Goal: Transaction & Acquisition: Book appointment/travel/reservation

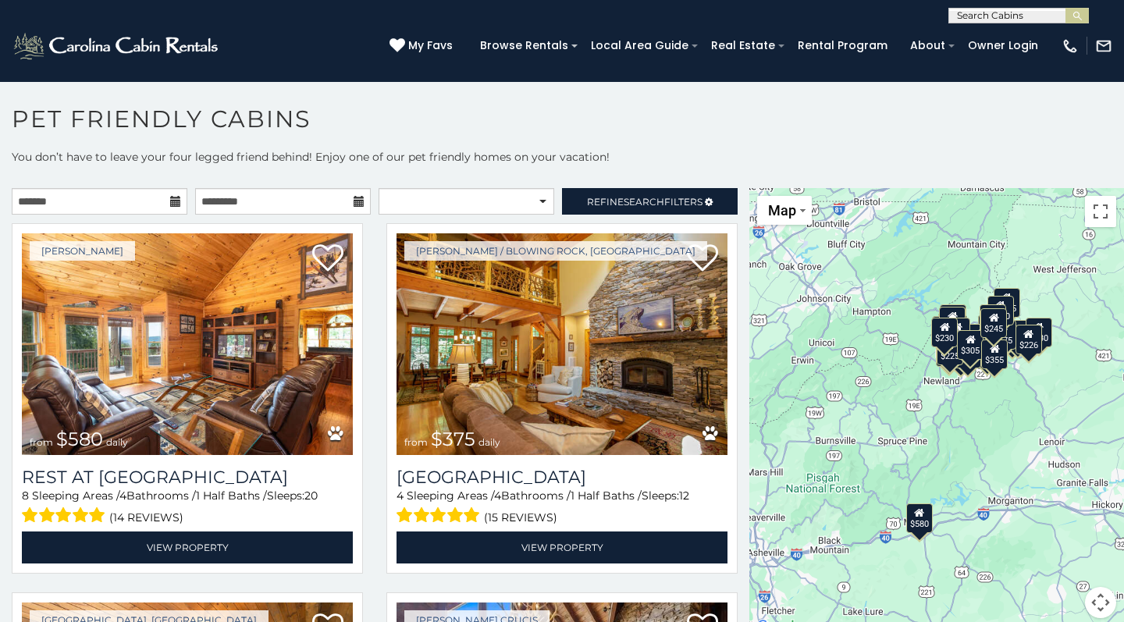
click at [176, 201] on icon at bounding box center [175, 201] width 11 height 11
click at [151, 200] on input "text" at bounding box center [100, 201] width 176 height 27
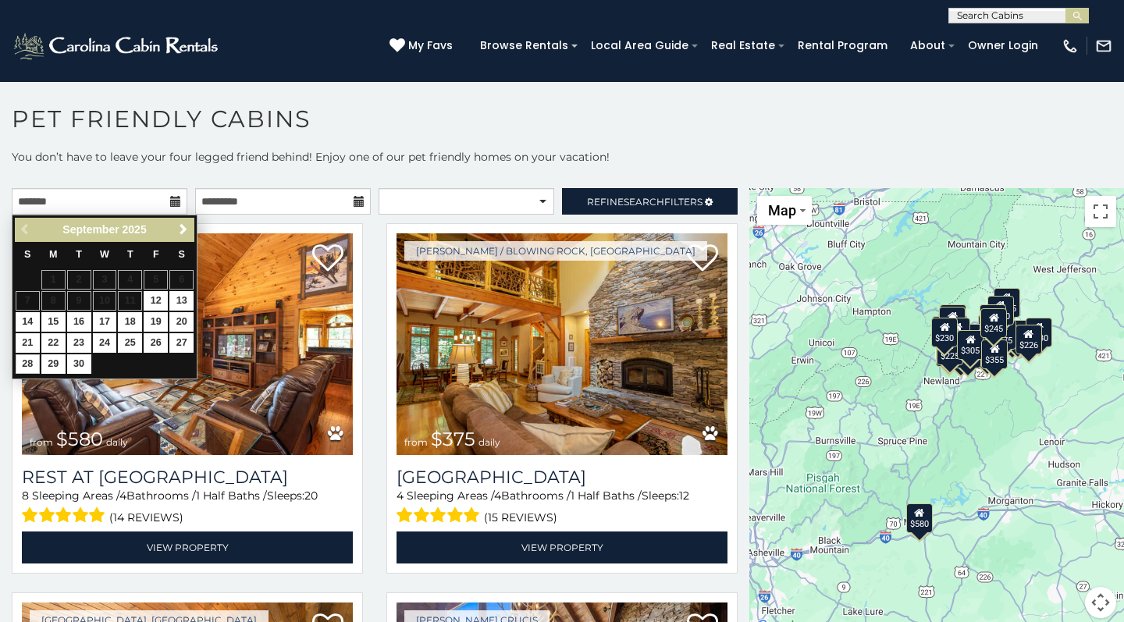
click at [33, 361] on link "28" at bounding box center [28, 364] width 24 height 20
type input "**********"
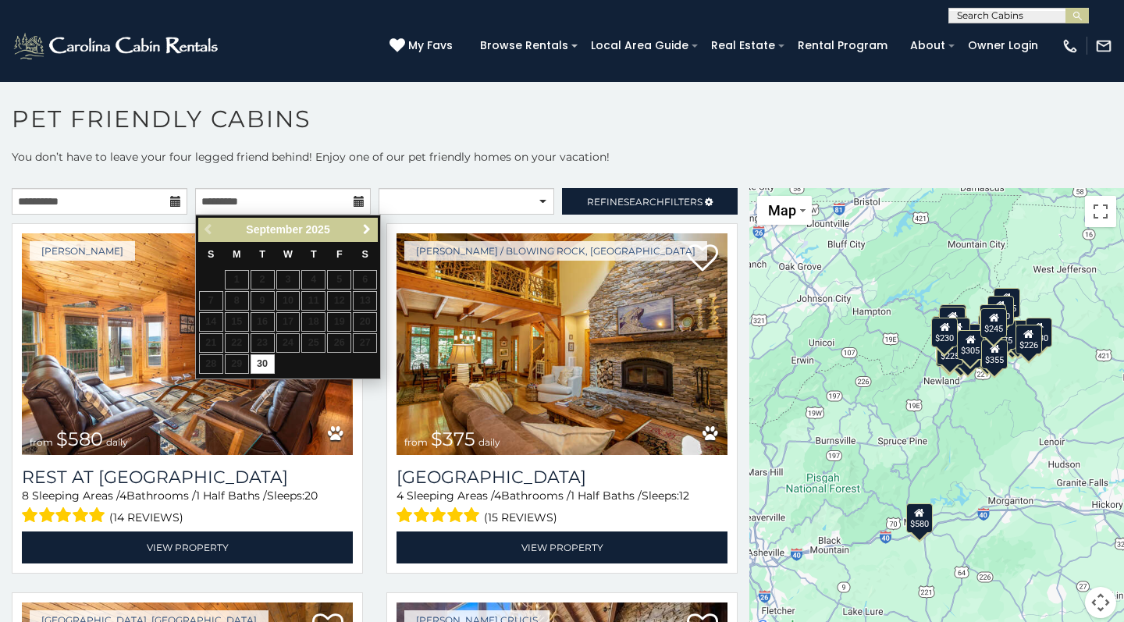
click at [370, 229] on span "Next" at bounding box center [367, 229] width 12 height 12
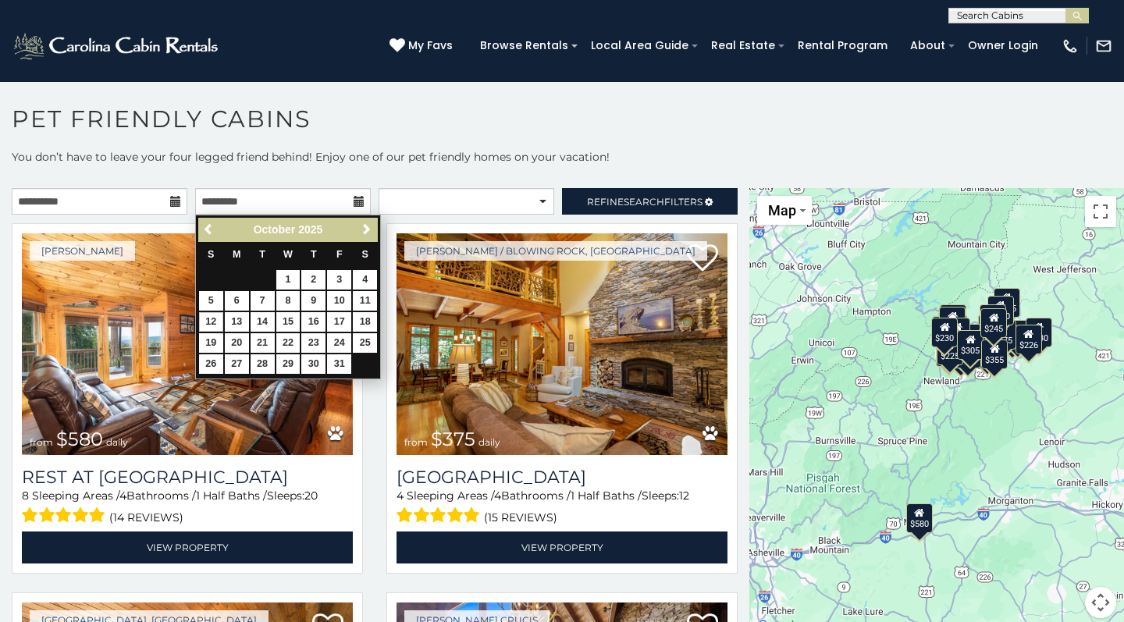
click at [214, 318] on link "12" at bounding box center [211, 322] width 24 height 20
type input "**********"
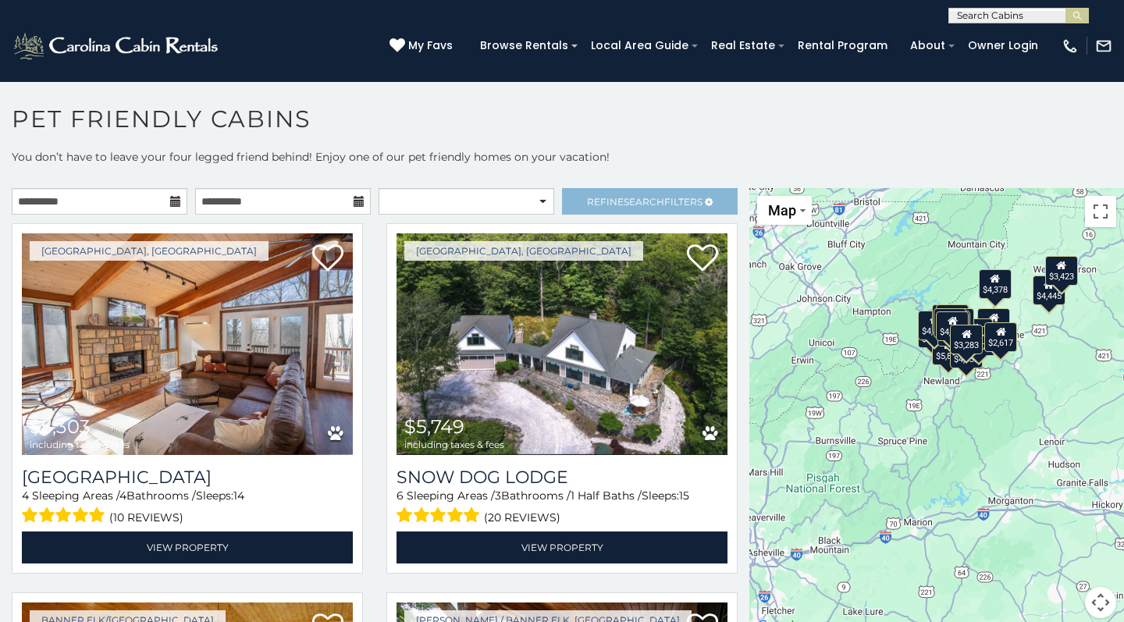
click at [638, 196] on span "Search" at bounding box center [644, 202] width 41 height 12
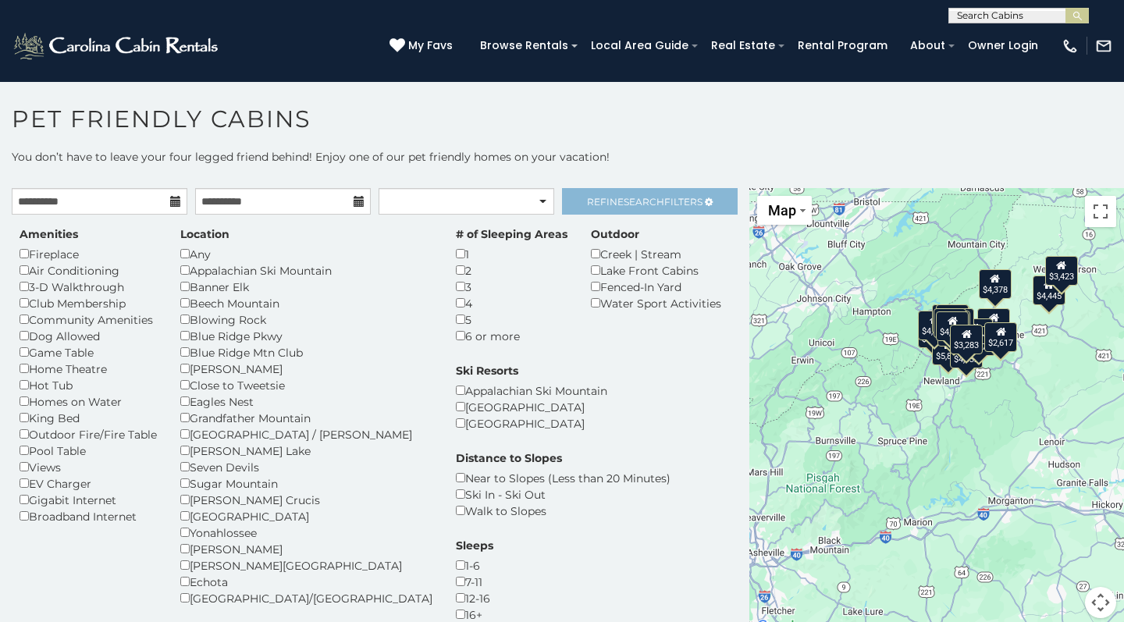
click at [638, 196] on span "Search" at bounding box center [644, 202] width 41 height 12
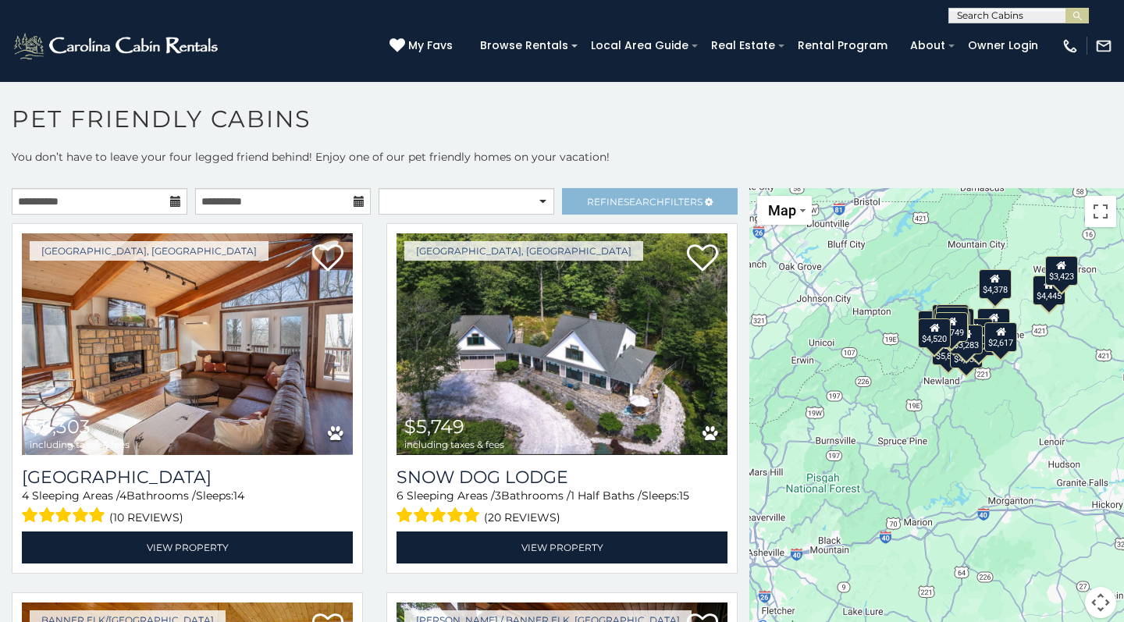
click at [660, 197] on span "Search" at bounding box center [644, 202] width 41 height 12
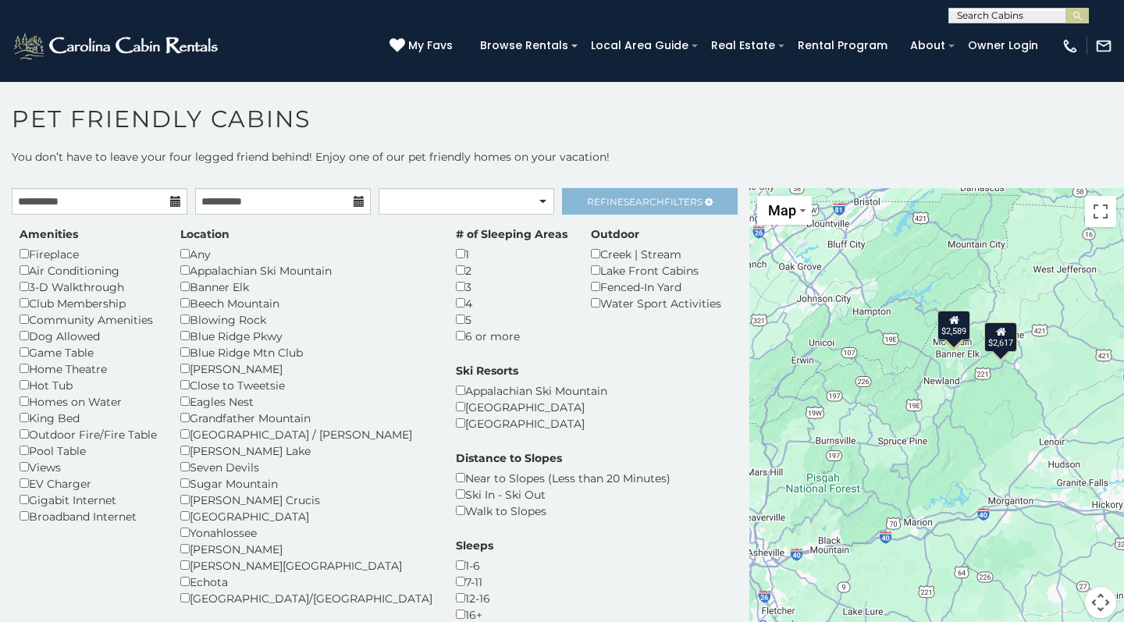
click at [656, 199] on span "Search" at bounding box center [644, 202] width 41 height 12
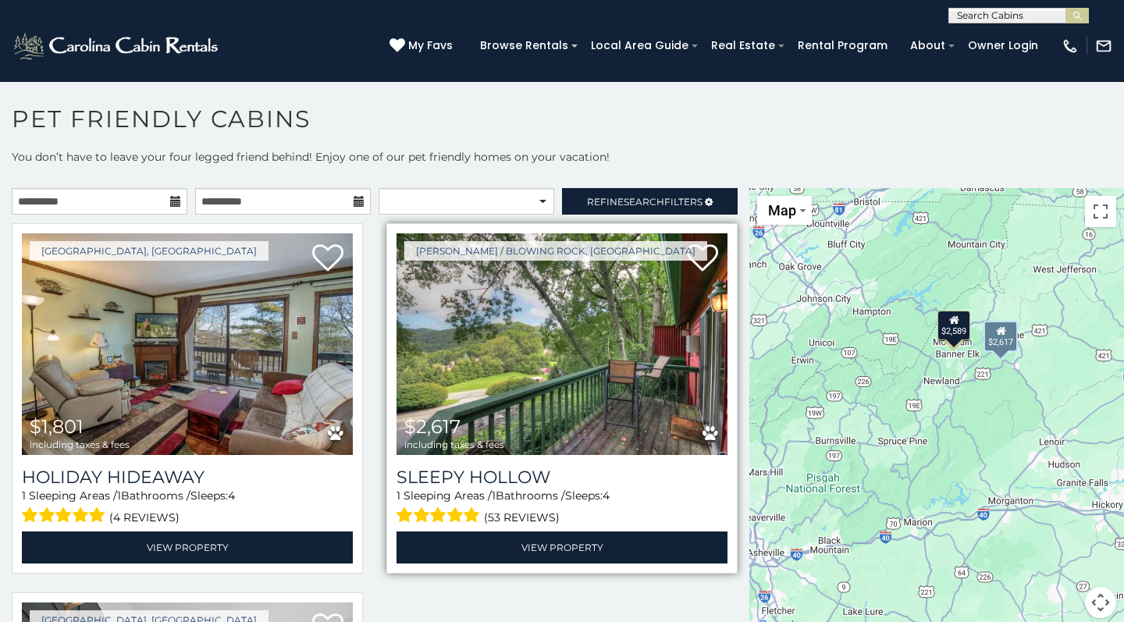
click at [603, 391] on img at bounding box center [561, 344] width 331 height 222
click at [599, 367] on img at bounding box center [561, 344] width 331 height 222
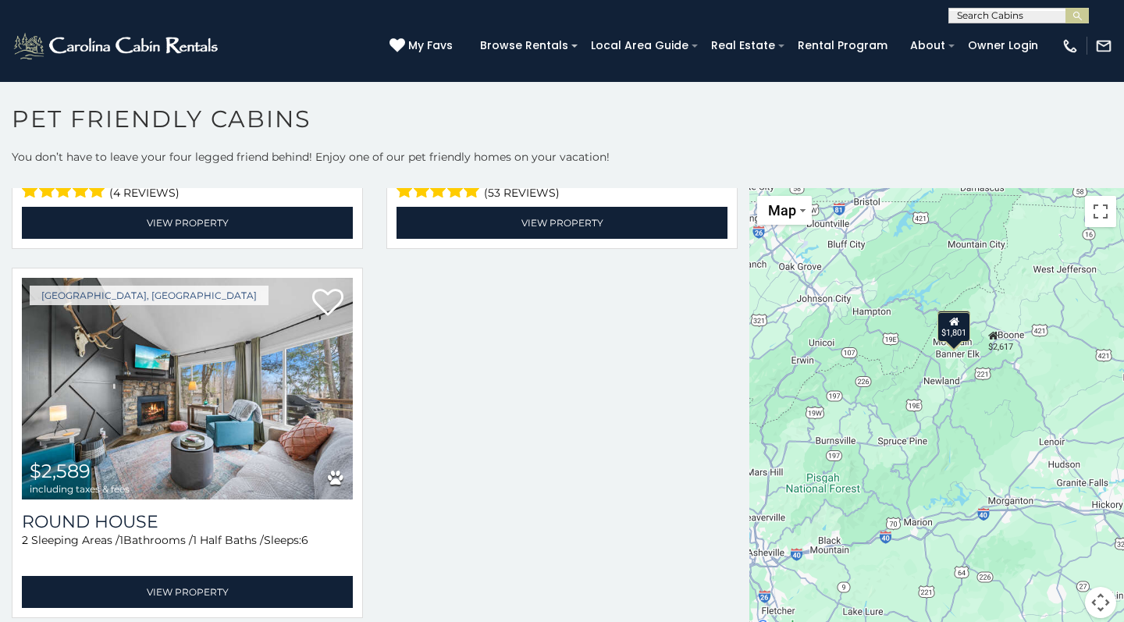
scroll to position [325, 0]
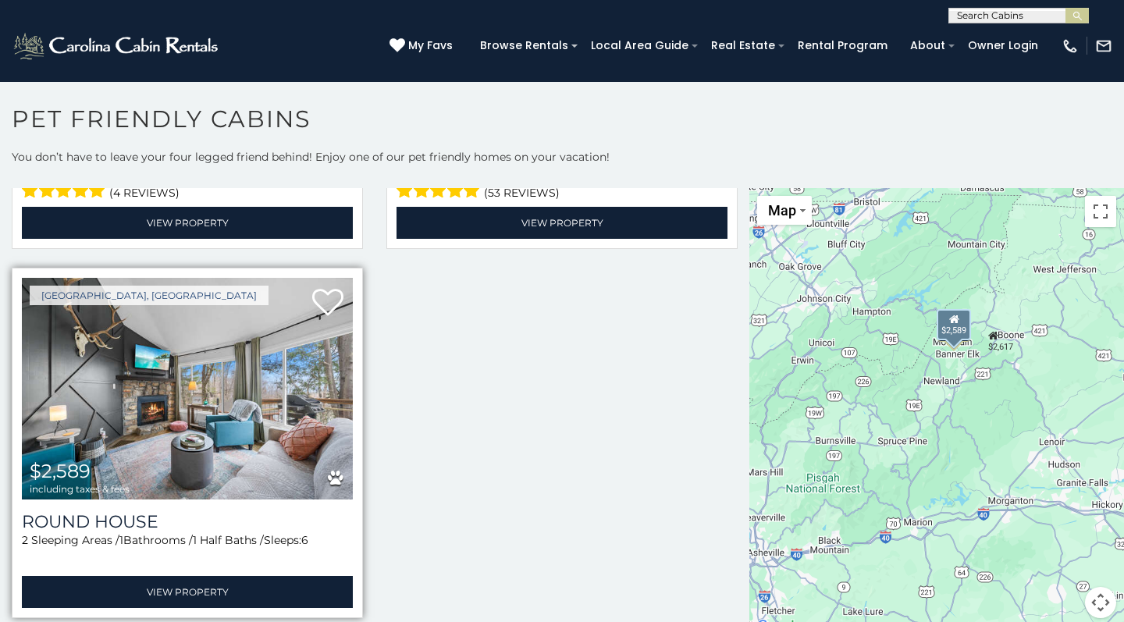
click at [217, 391] on img at bounding box center [187, 389] width 331 height 222
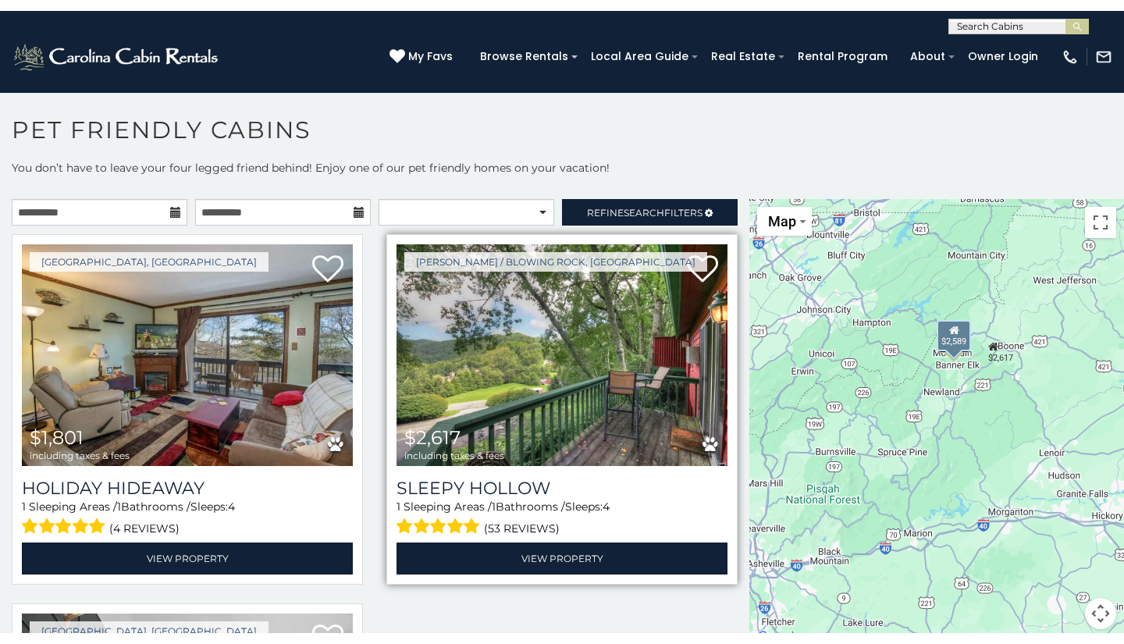
scroll to position [0, 0]
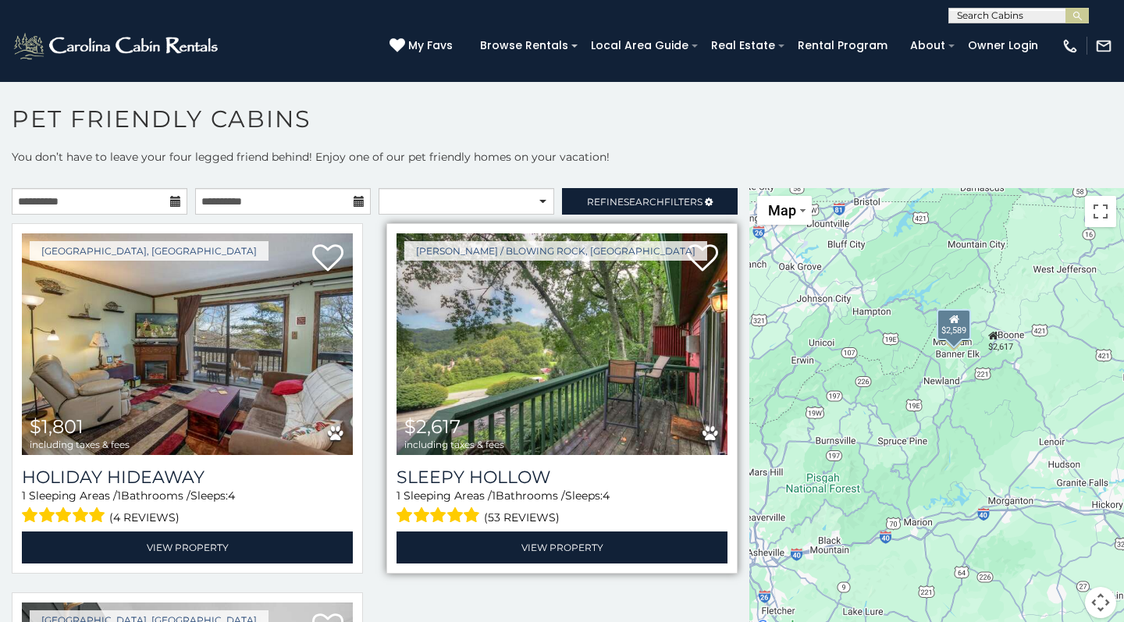
click at [513, 520] on span "(53 reviews)" at bounding box center [522, 517] width 76 height 20
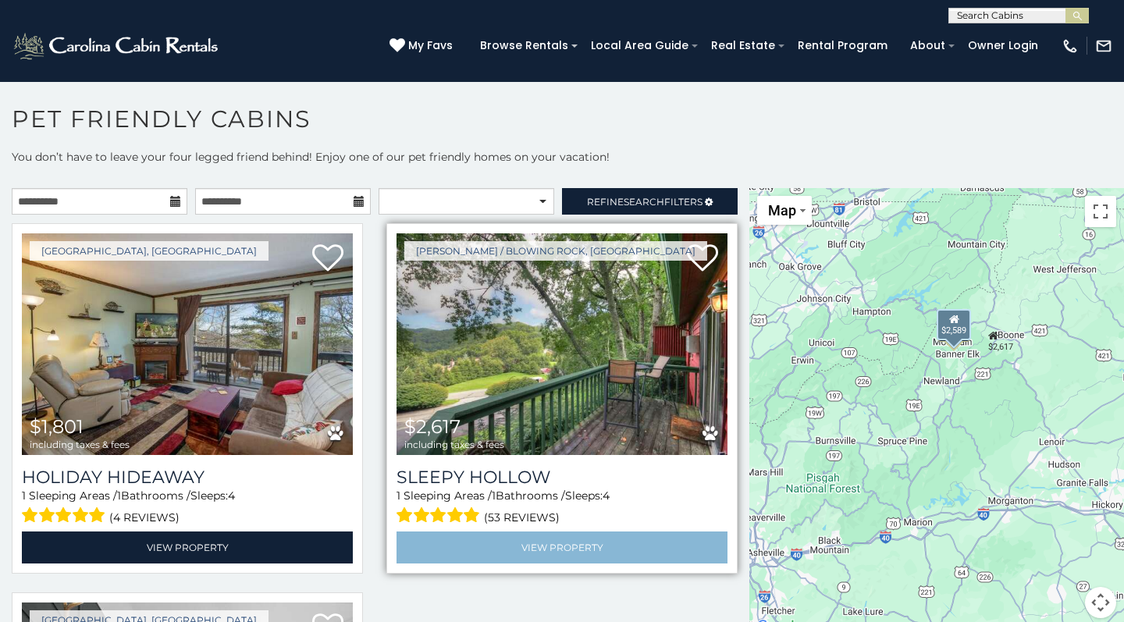
click at [559, 545] on link "View Property" at bounding box center [561, 548] width 331 height 32
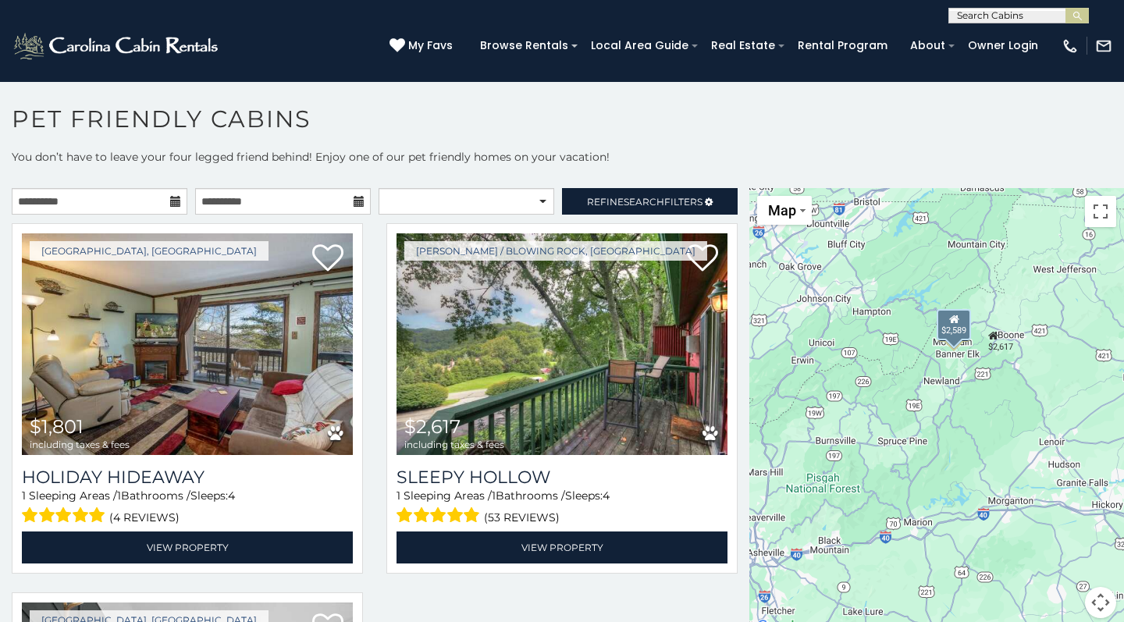
click at [418, 165] on p "You don’t have to leave your four legged friend behind! Enjoy one of our pet fr…" at bounding box center [562, 164] width 1124 height 31
click at [185, 3] on div "**********" at bounding box center [562, 11] width 1124 height 23
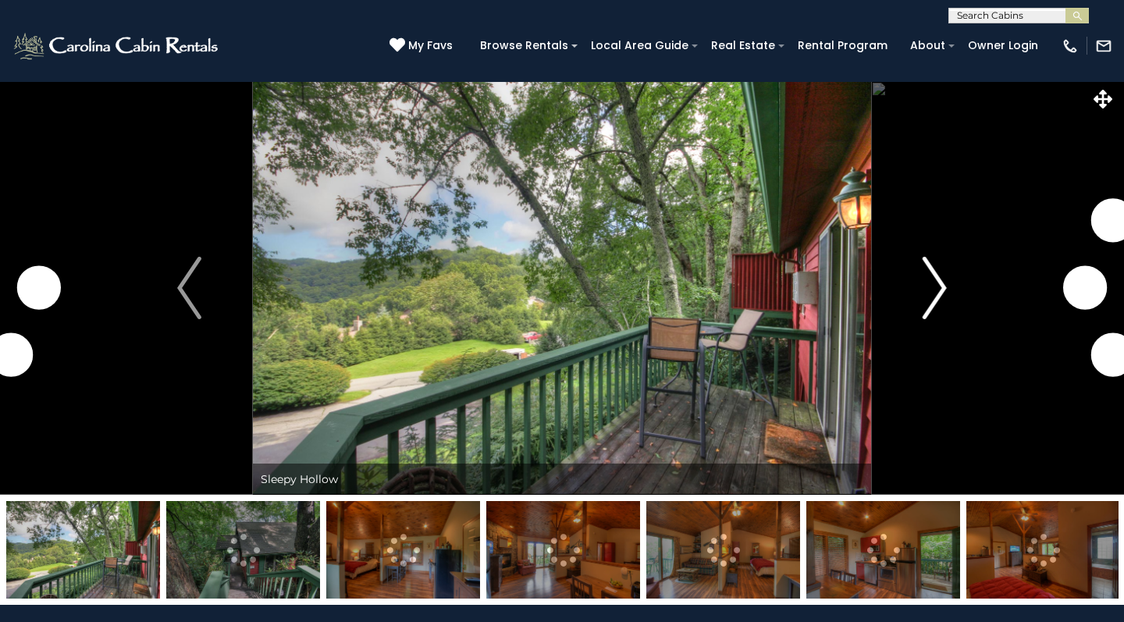
click at [944, 291] on img "Next" at bounding box center [934, 288] width 23 height 62
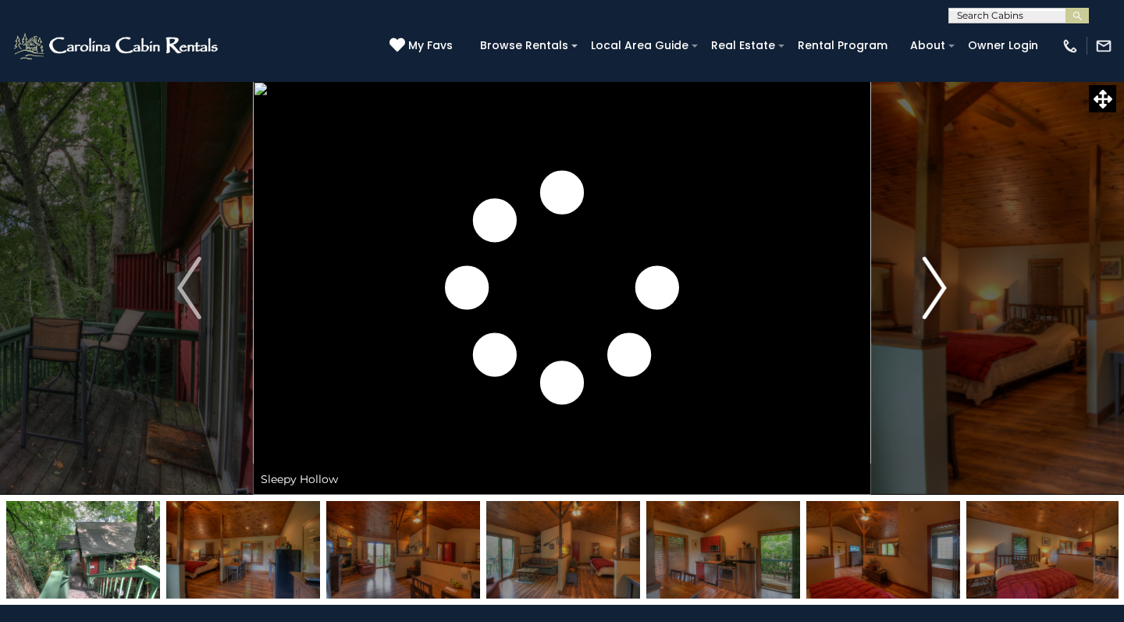
click at [936, 292] on img "Next" at bounding box center [934, 288] width 23 height 62
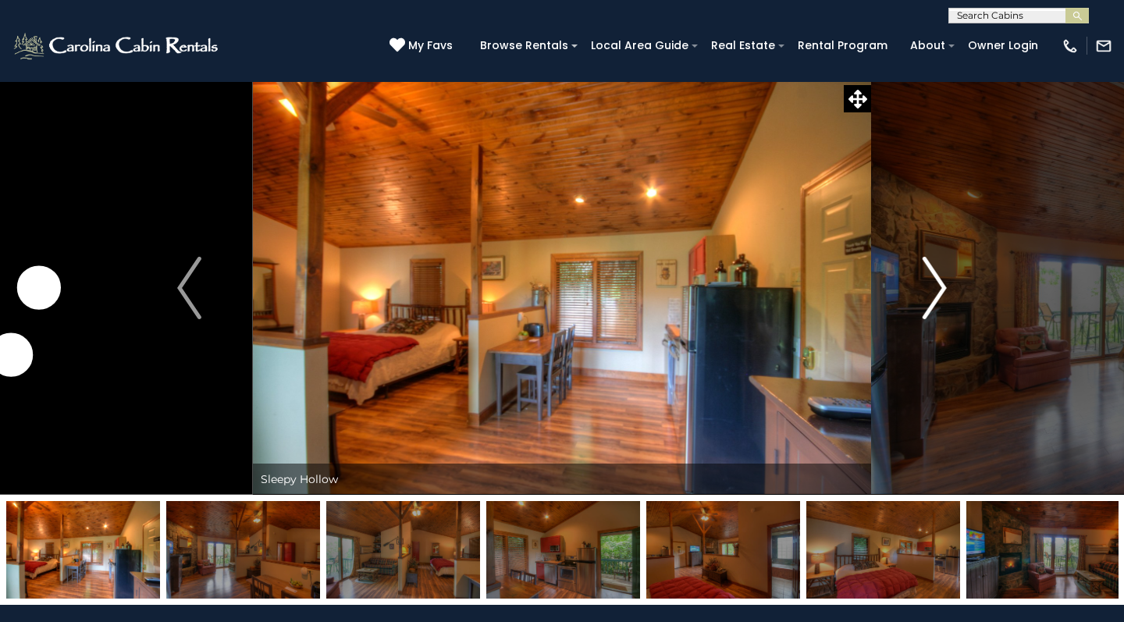
click at [936, 292] on img "Next" at bounding box center [934, 288] width 23 height 62
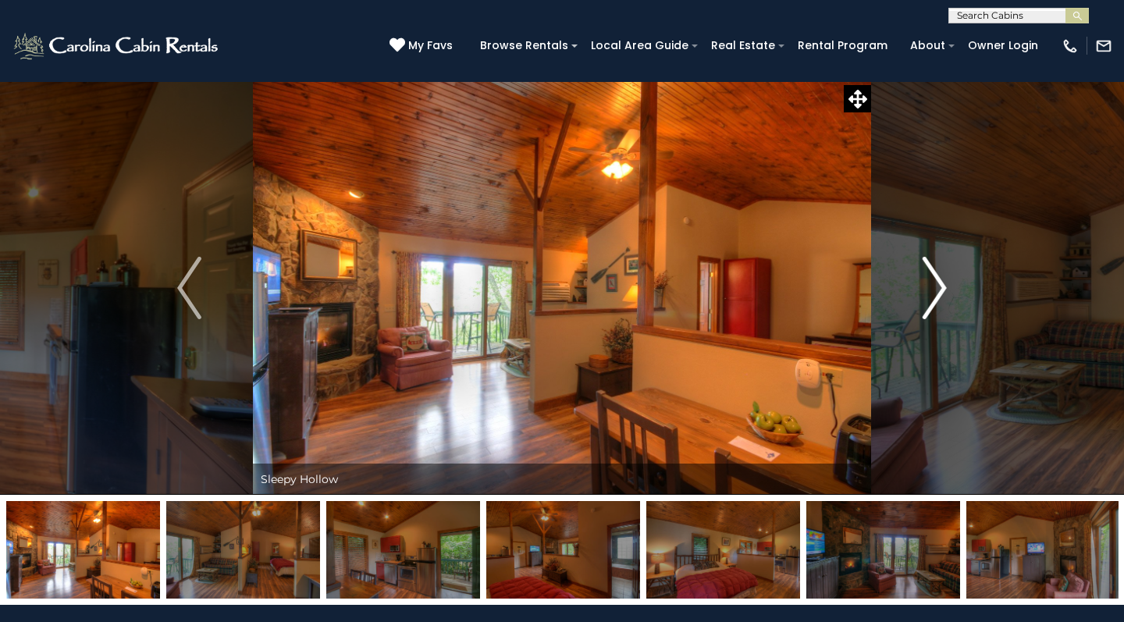
click at [936, 292] on img "Next" at bounding box center [934, 288] width 23 height 62
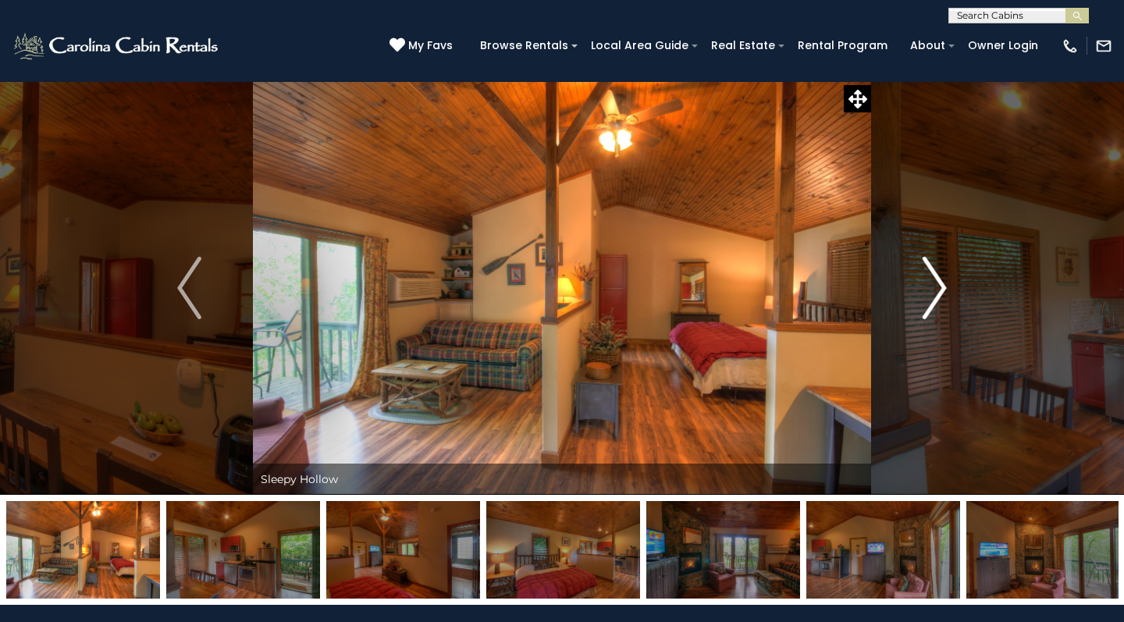
click at [936, 292] on img "Next" at bounding box center [934, 288] width 23 height 62
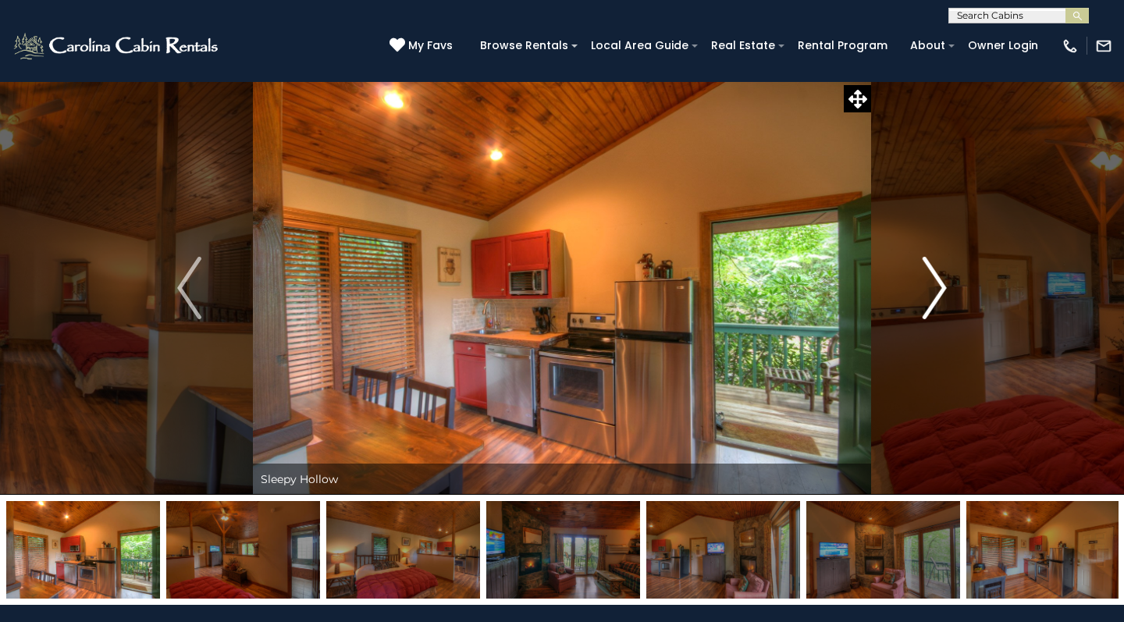
click at [936, 292] on img "Next" at bounding box center [934, 288] width 23 height 62
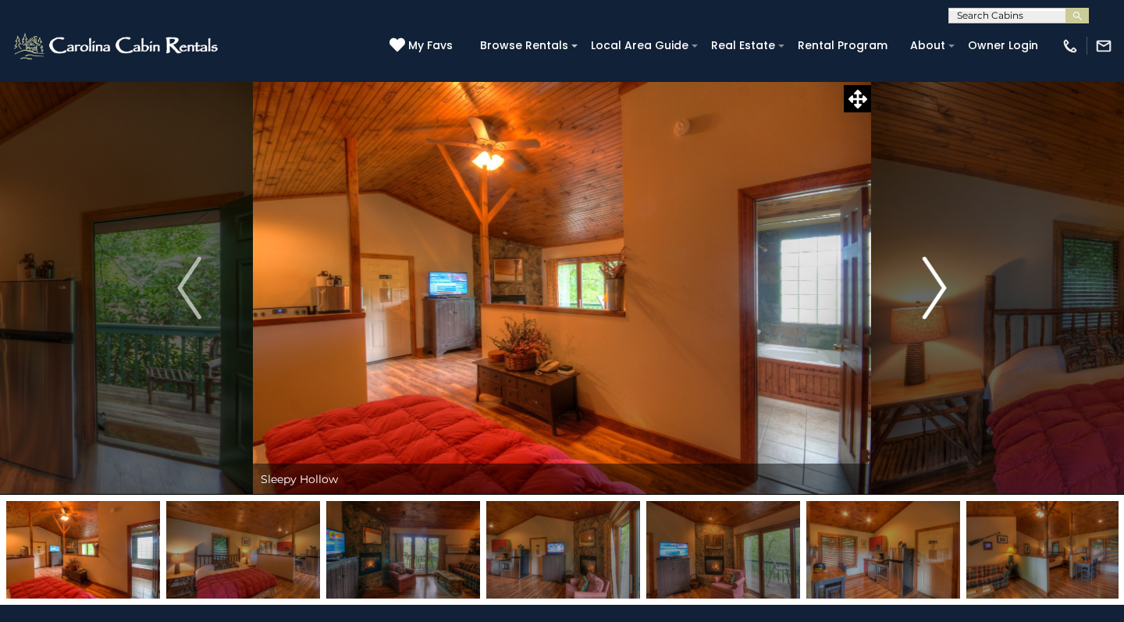
click at [936, 292] on img "Next" at bounding box center [934, 288] width 23 height 62
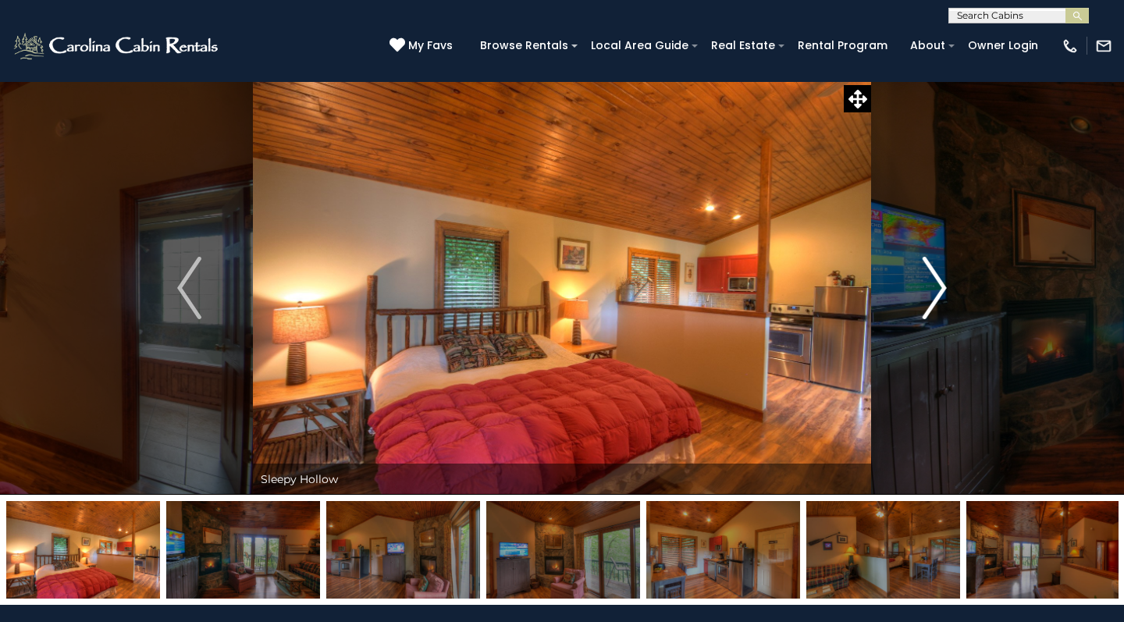
click at [936, 292] on img "Next" at bounding box center [934, 288] width 23 height 62
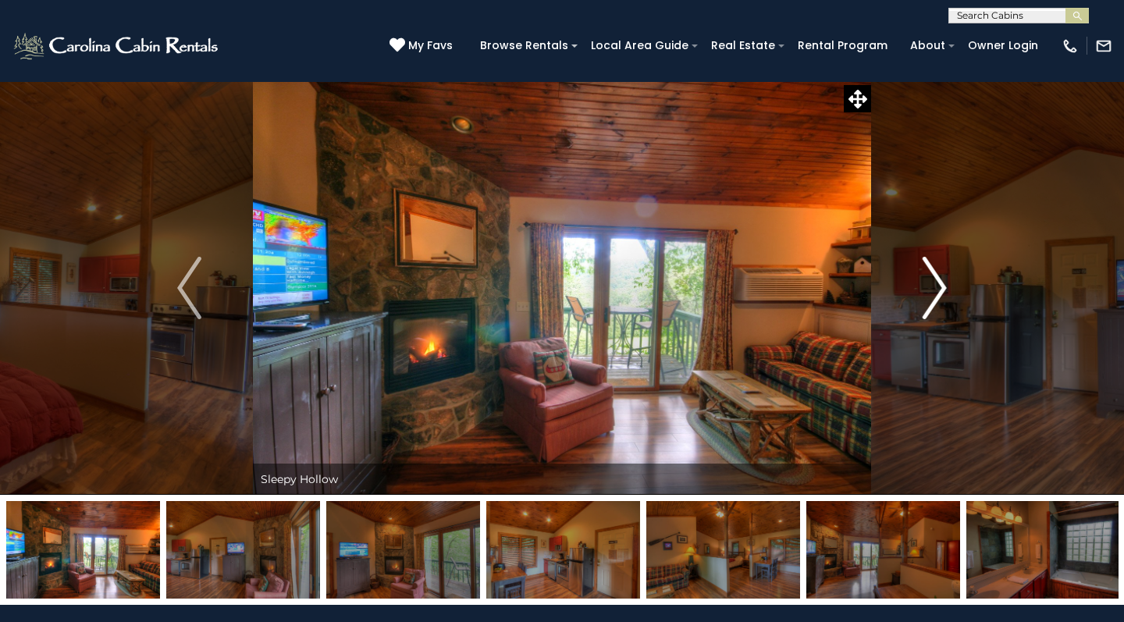
click at [936, 292] on img "Next" at bounding box center [934, 288] width 23 height 62
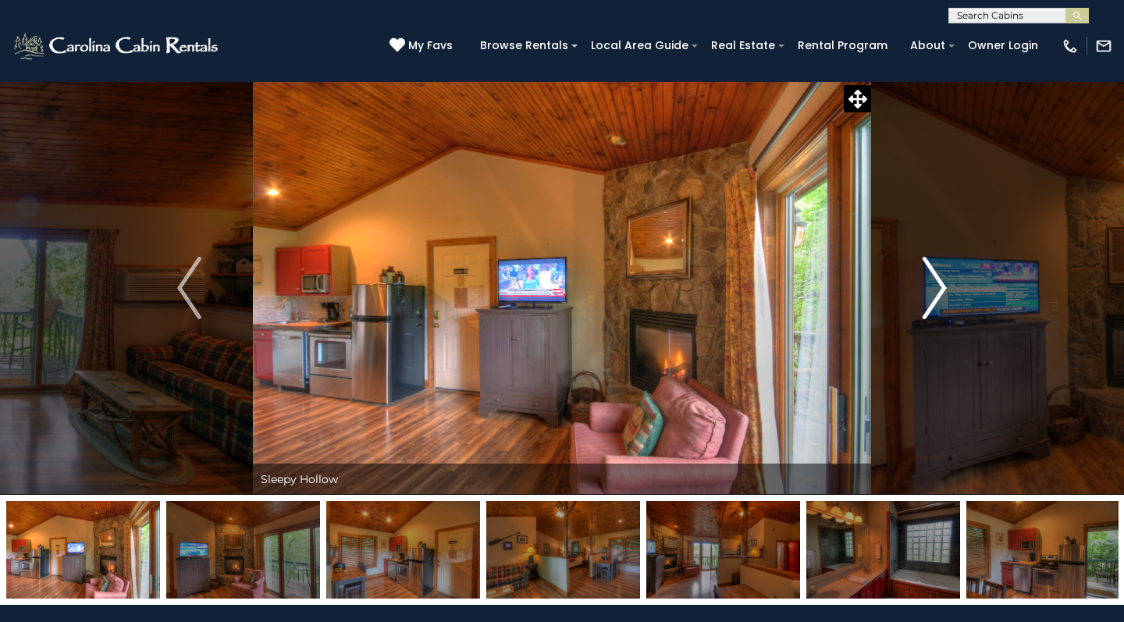
click at [936, 292] on img "Next" at bounding box center [934, 288] width 23 height 62
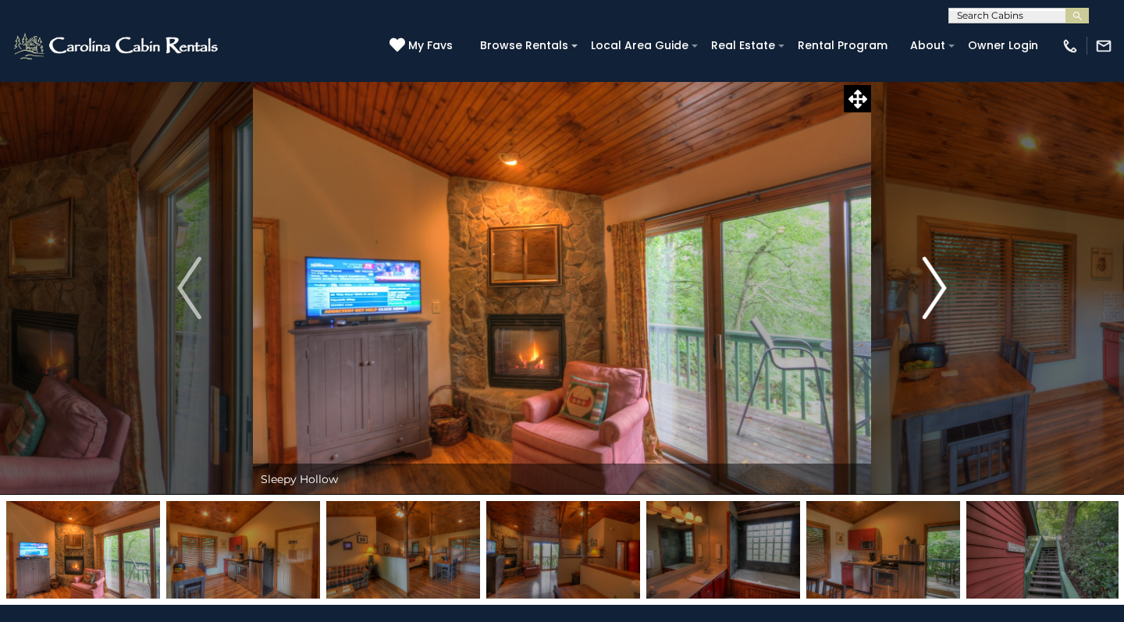
click at [936, 292] on img "Next" at bounding box center [934, 288] width 23 height 62
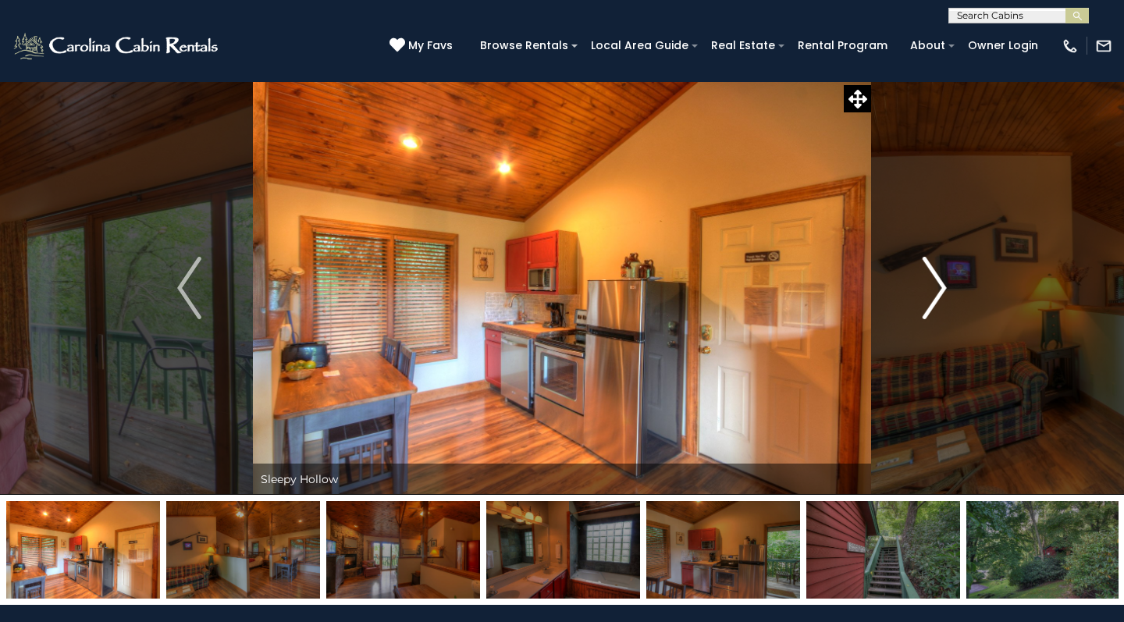
click at [935, 292] on img "Next" at bounding box center [934, 288] width 23 height 62
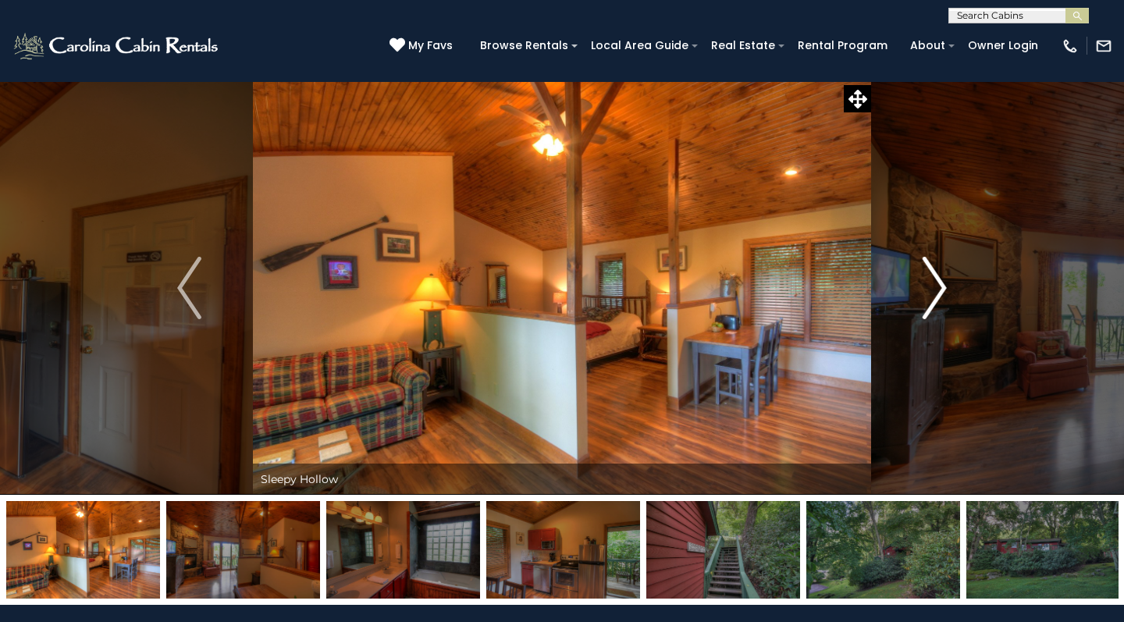
click at [935, 292] on img "Next" at bounding box center [934, 288] width 23 height 62
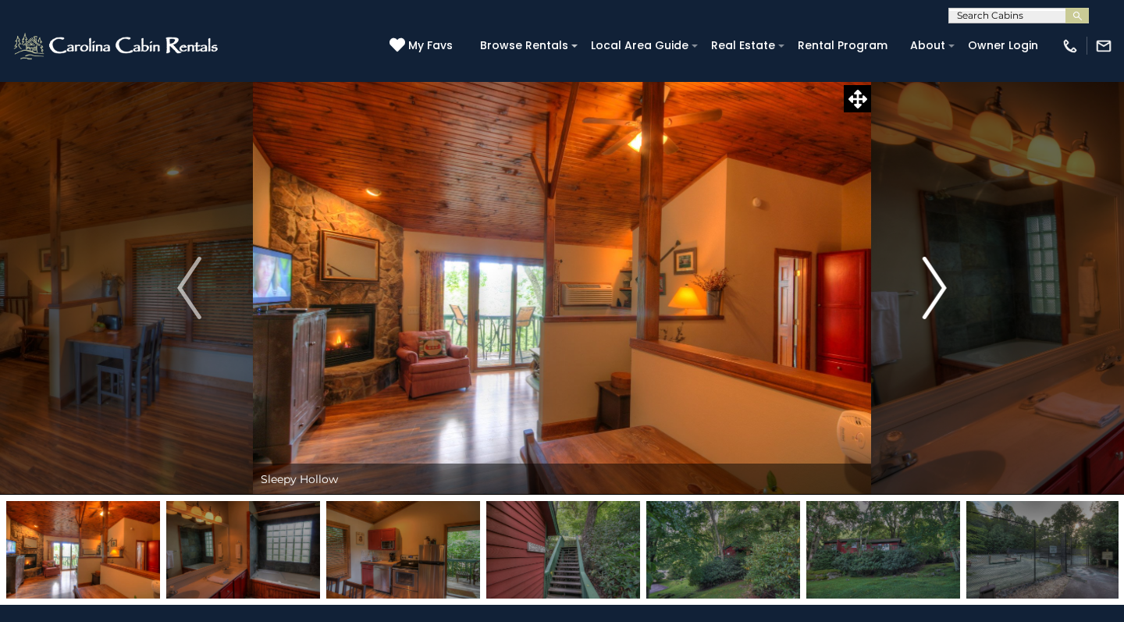
click at [935, 292] on img "Next" at bounding box center [934, 288] width 23 height 62
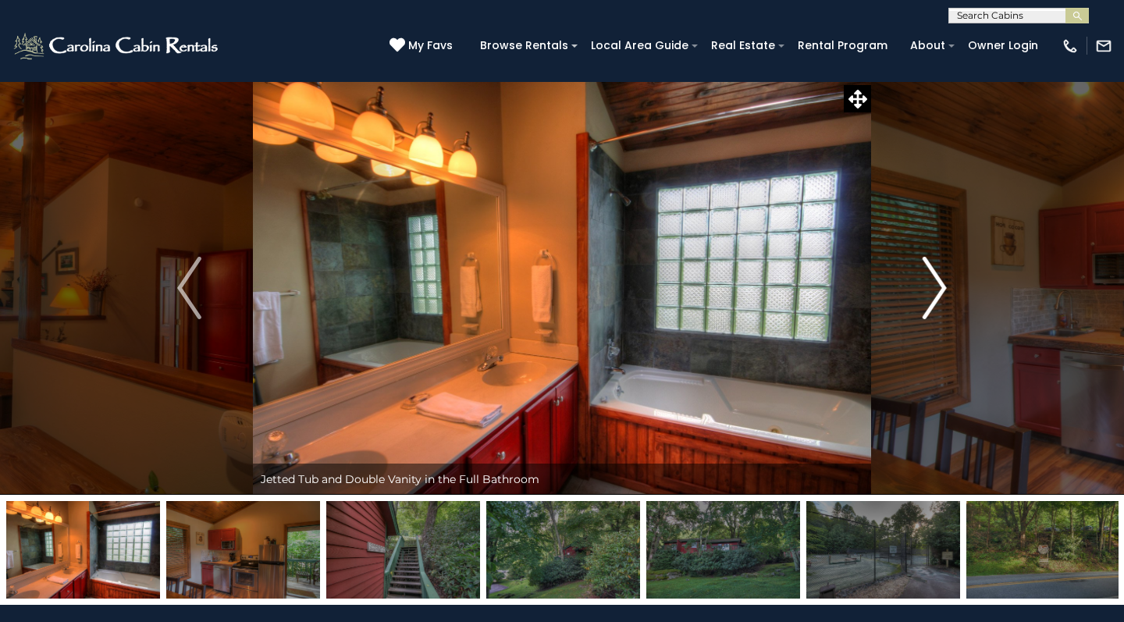
click at [935, 292] on img "Next" at bounding box center [934, 288] width 23 height 62
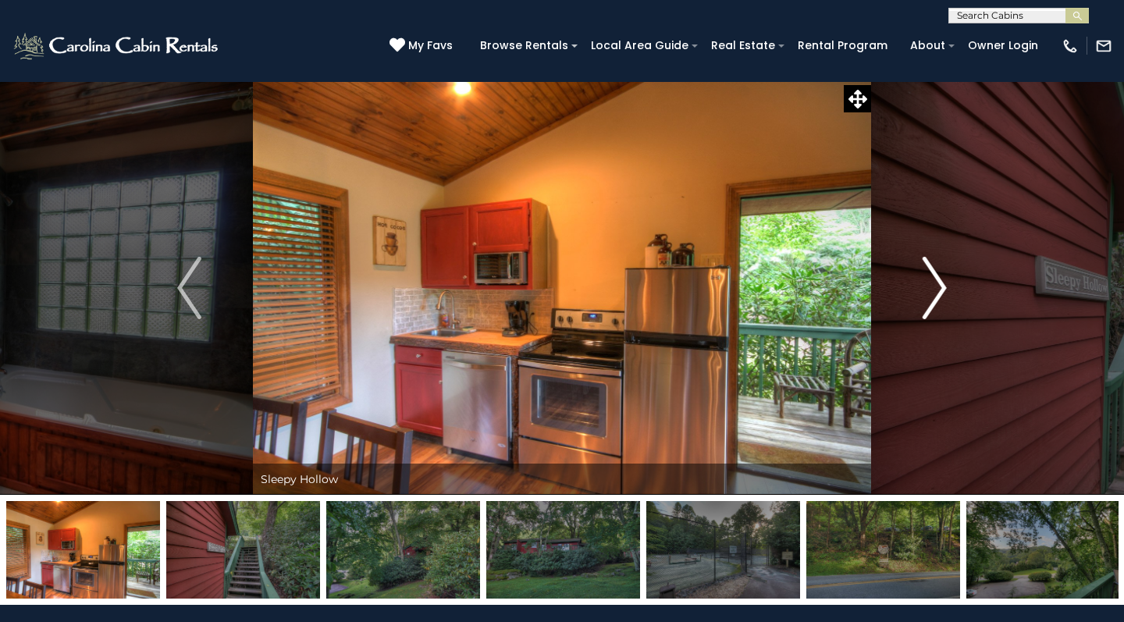
click at [935, 292] on img "Next" at bounding box center [934, 288] width 23 height 62
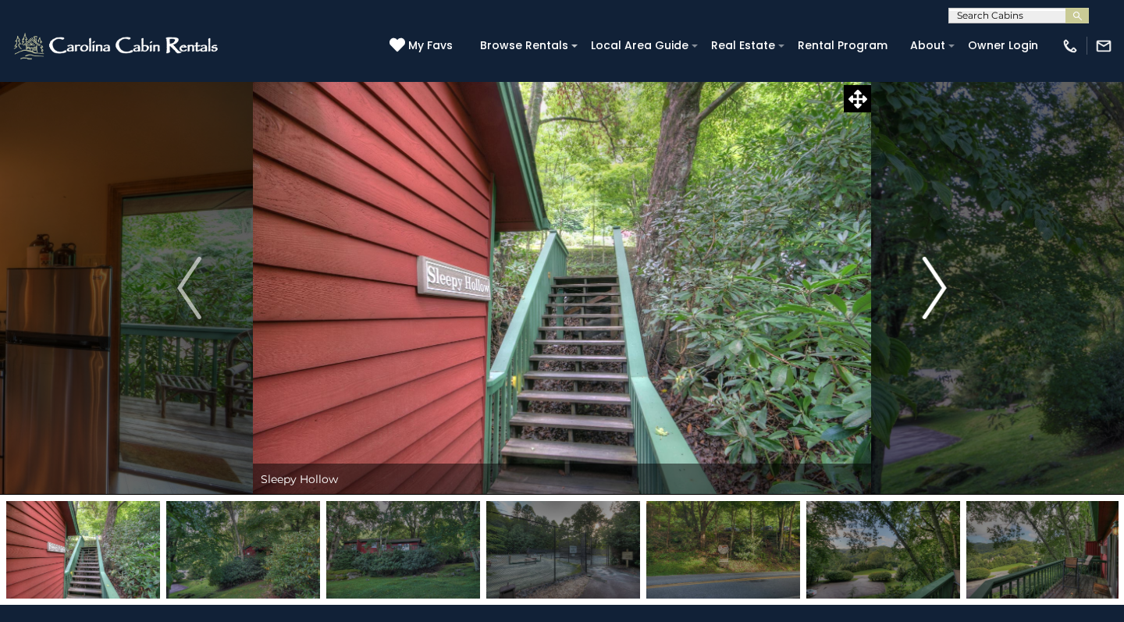
click at [935, 292] on img "Next" at bounding box center [934, 288] width 23 height 62
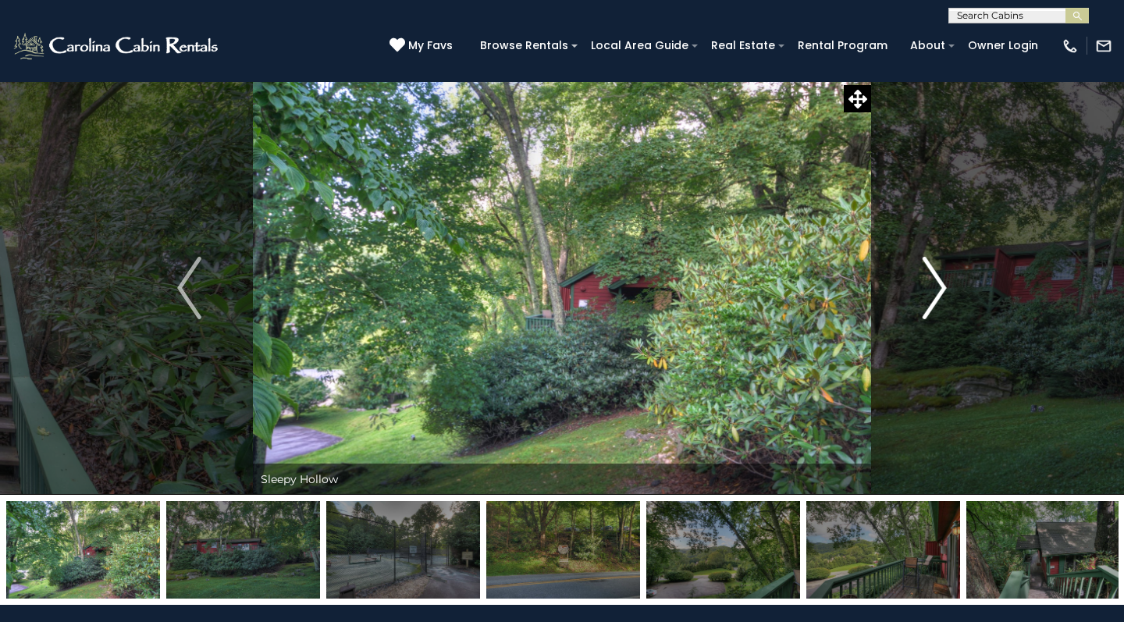
click at [935, 292] on img "Next" at bounding box center [934, 288] width 23 height 62
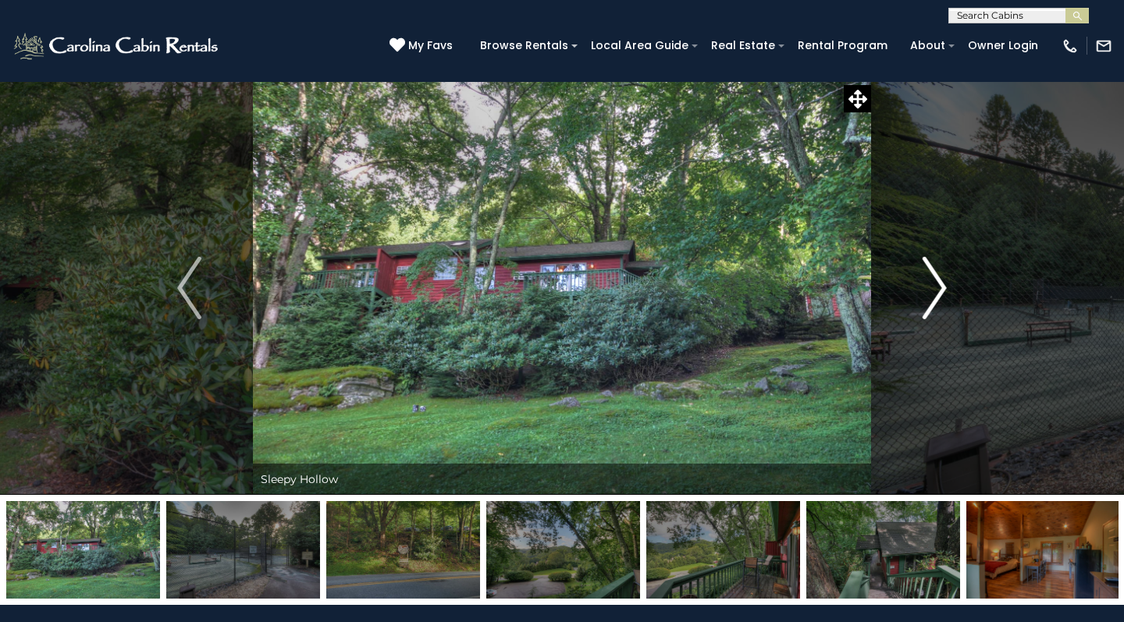
click at [935, 292] on img "Next" at bounding box center [934, 288] width 23 height 62
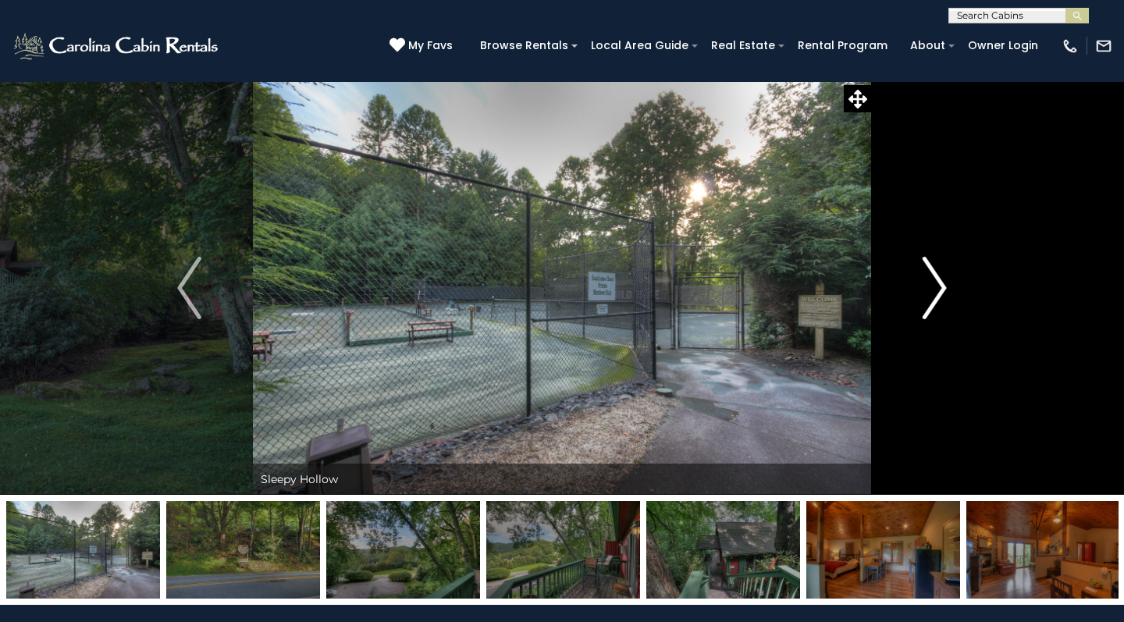
click at [935, 292] on img "Next" at bounding box center [934, 288] width 23 height 62
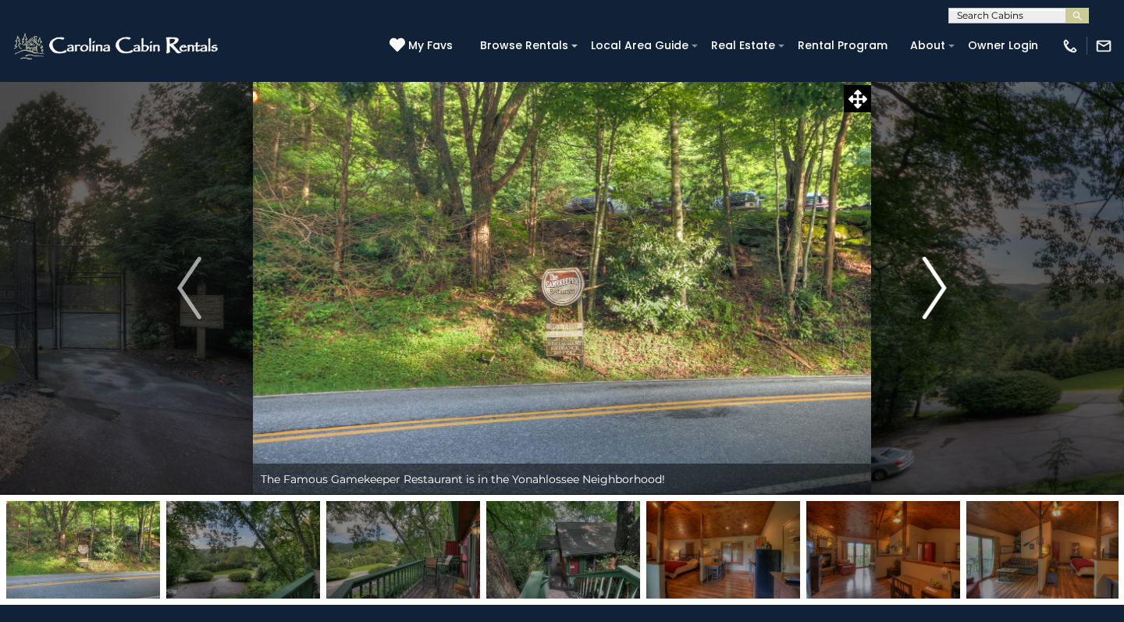
click at [935, 292] on img "Next" at bounding box center [934, 288] width 23 height 62
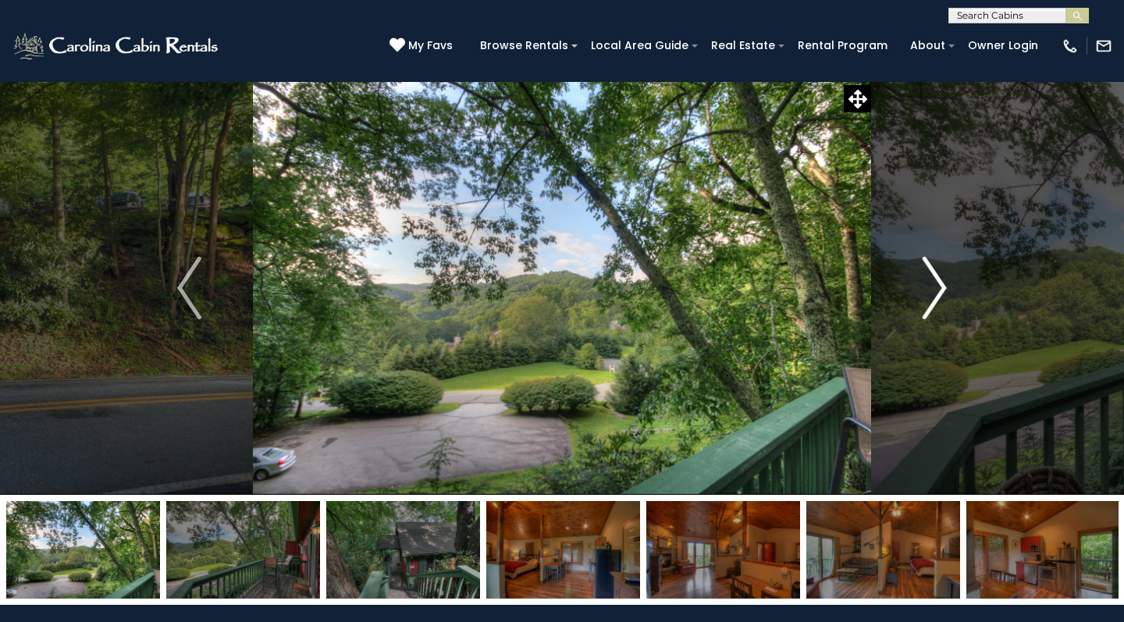
click at [935, 292] on img "Next" at bounding box center [934, 288] width 23 height 62
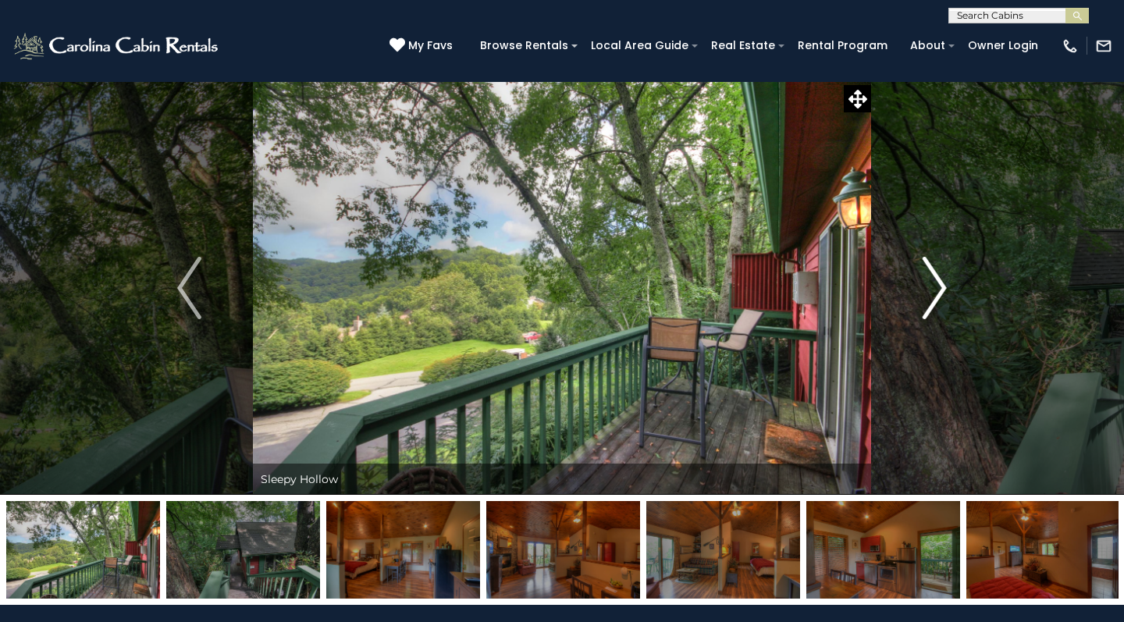
click at [934, 293] on img "Next" at bounding box center [934, 288] width 23 height 62
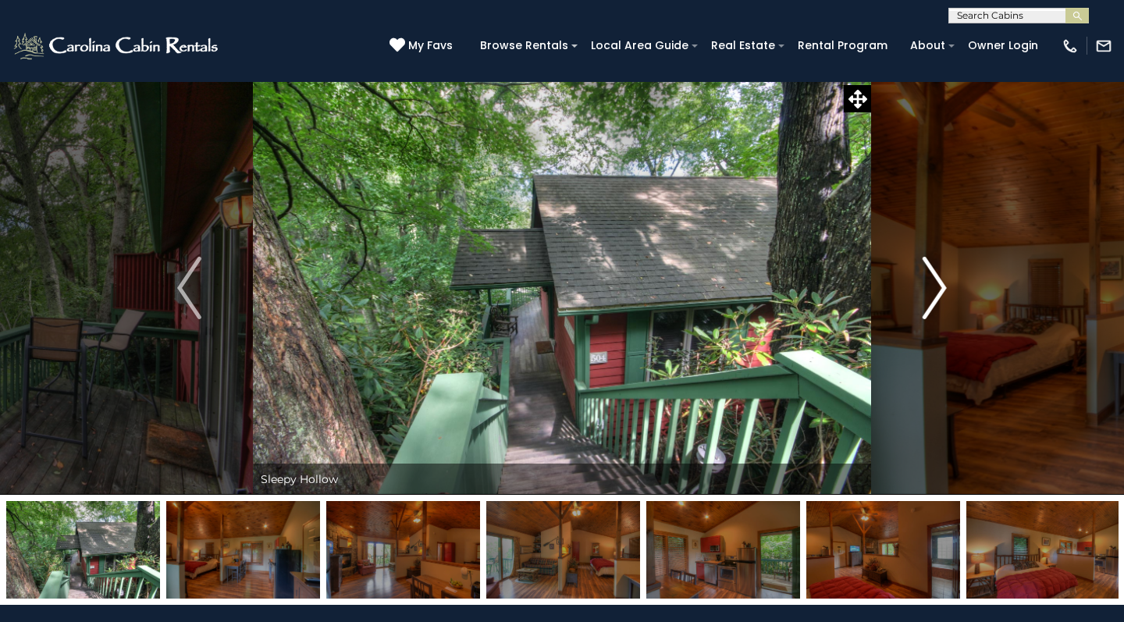
click at [935, 294] on img "Next" at bounding box center [934, 288] width 23 height 62
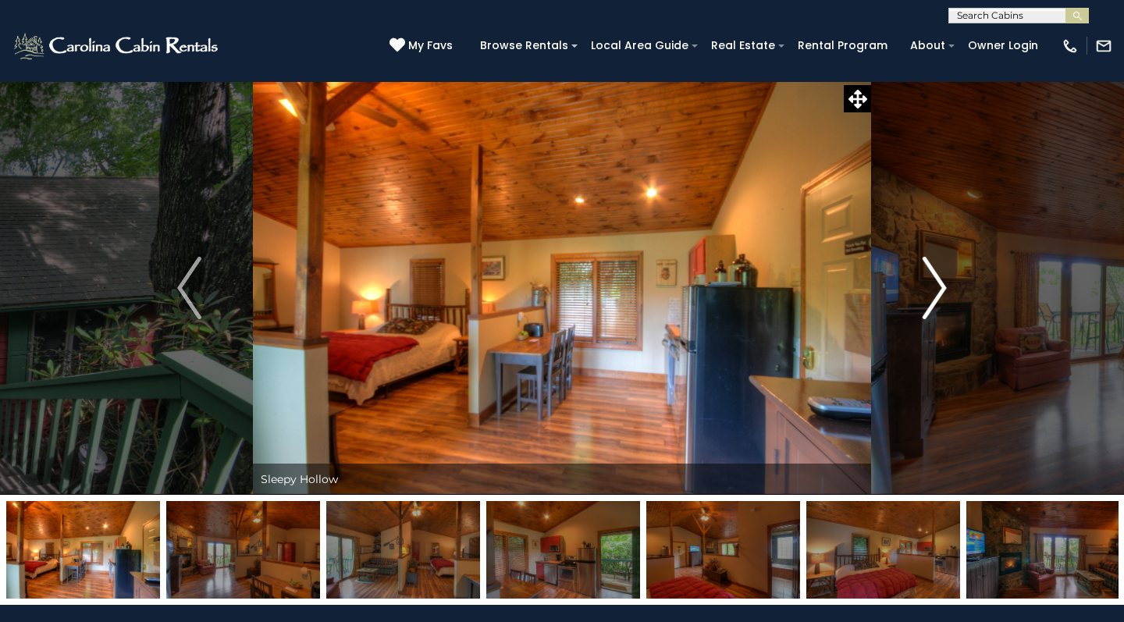
click at [935, 294] on img "Next" at bounding box center [934, 288] width 23 height 62
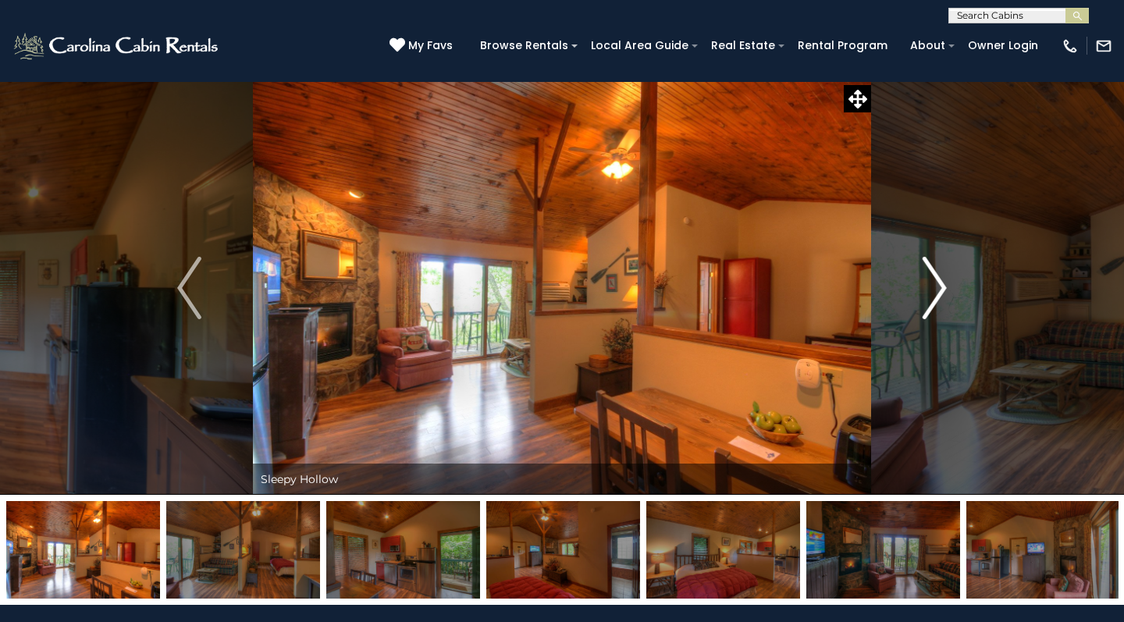
click at [926, 293] on img "Next" at bounding box center [934, 288] width 23 height 62
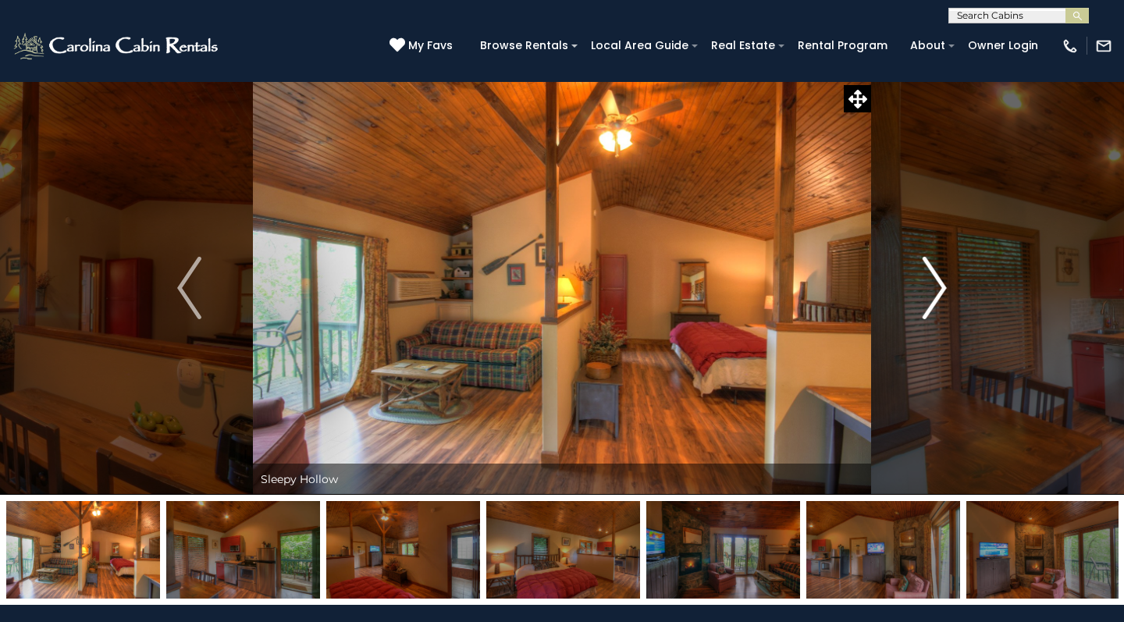
click at [937, 296] on img "Next" at bounding box center [934, 288] width 23 height 62
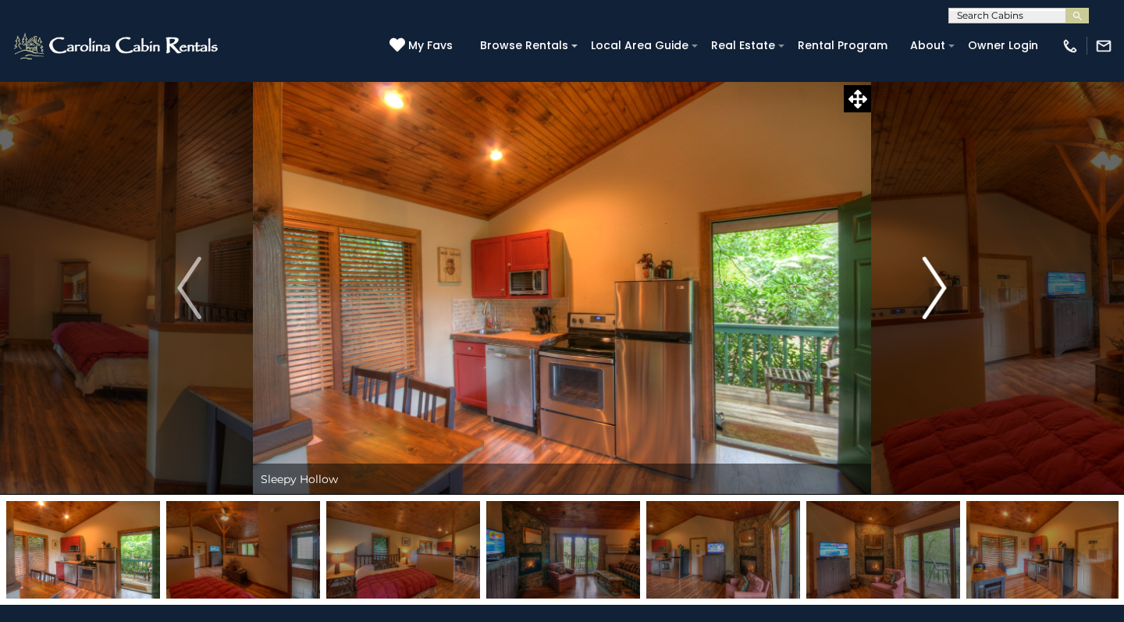
click at [937, 296] on img "Next" at bounding box center [934, 288] width 23 height 62
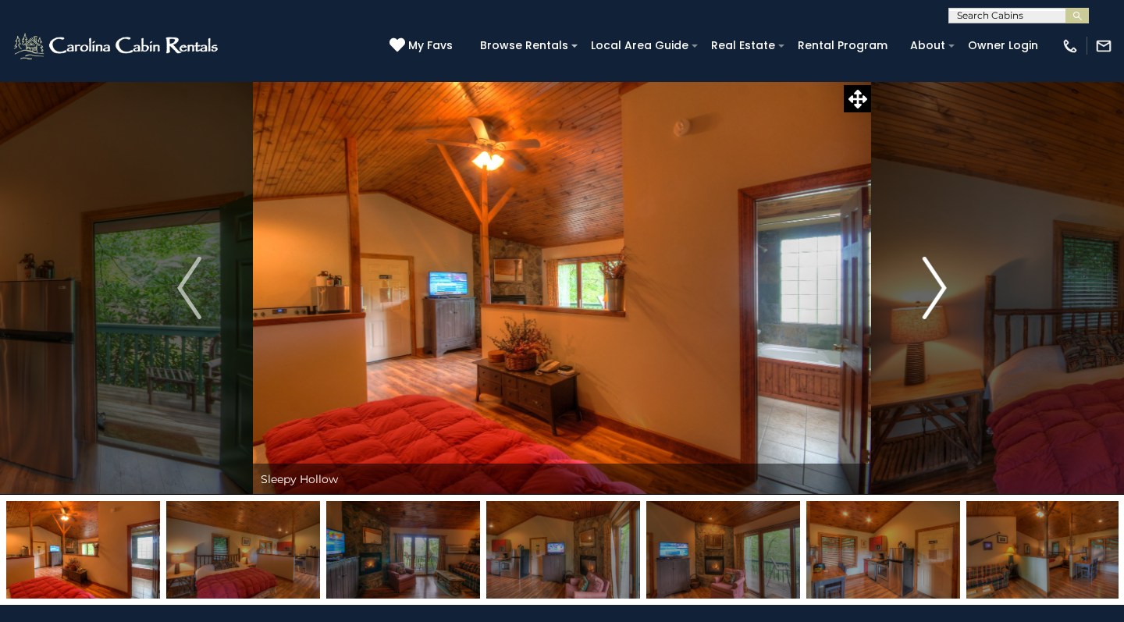
click at [937, 296] on img "Next" at bounding box center [934, 288] width 23 height 62
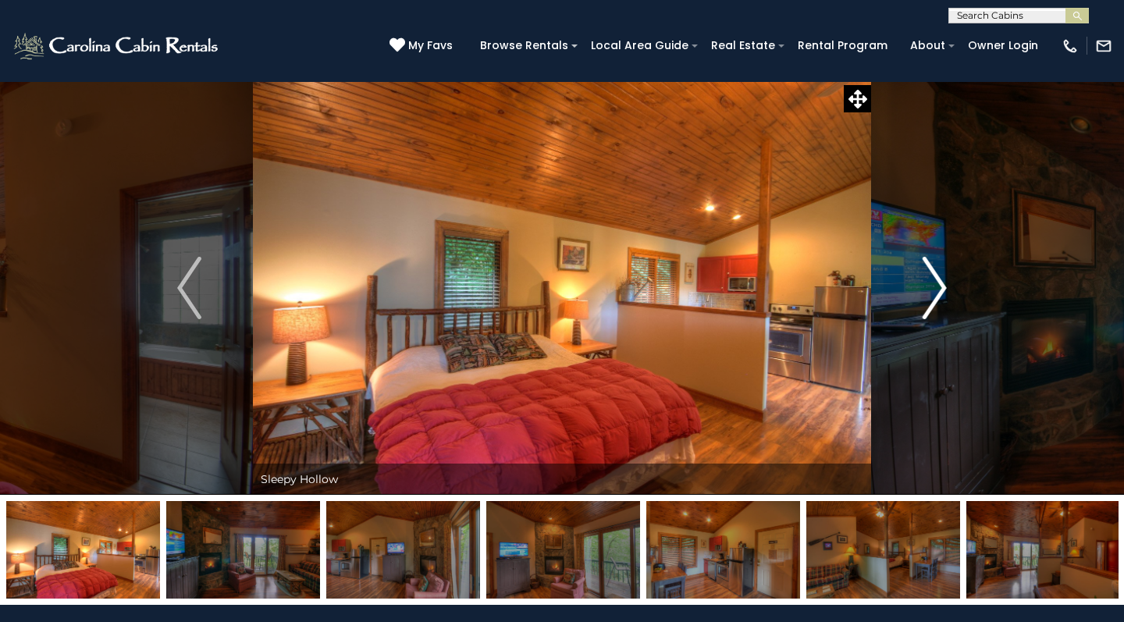
click at [937, 296] on img "Next" at bounding box center [934, 288] width 23 height 62
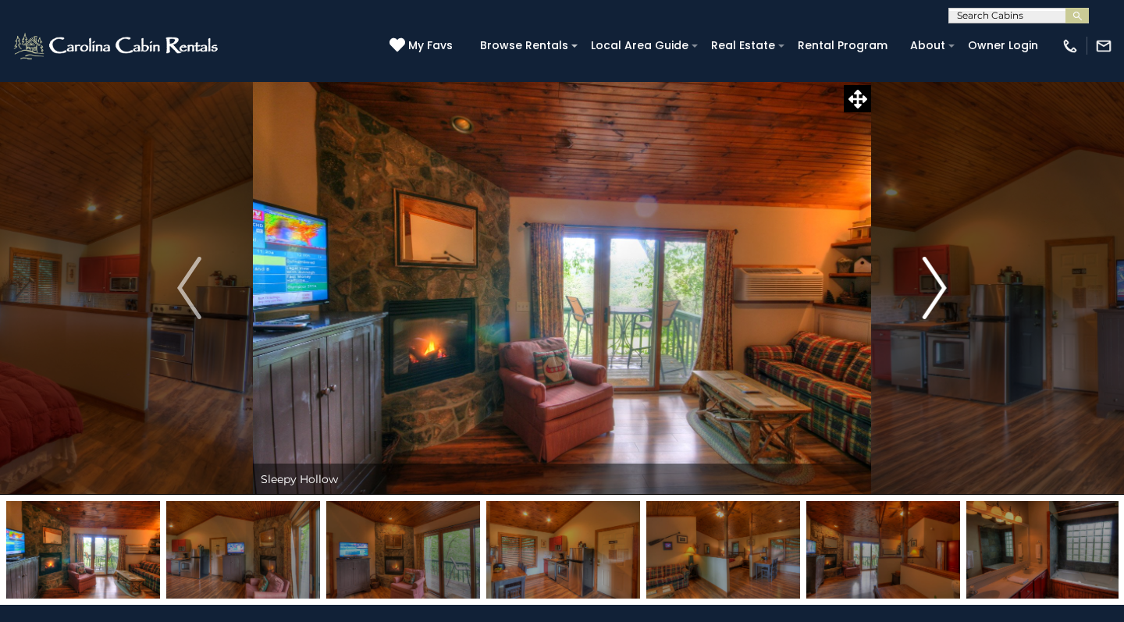
click at [937, 296] on img "Next" at bounding box center [934, 288] width 23 height 62
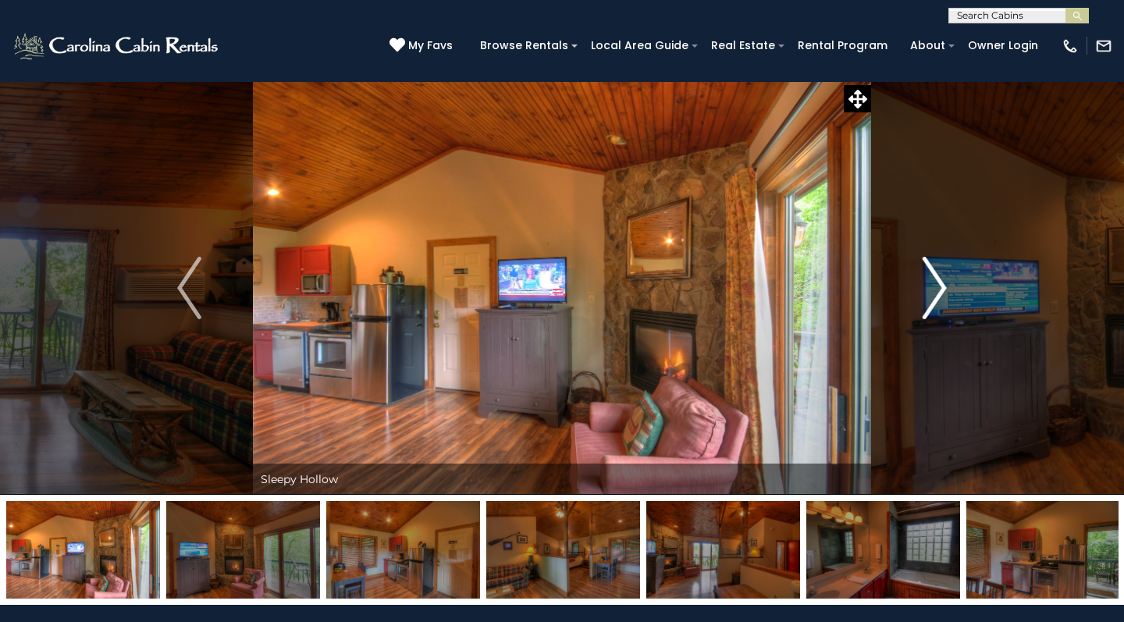
click at [937, 296] on img "Next" at bounding box center [934, 288] width 23 height 62
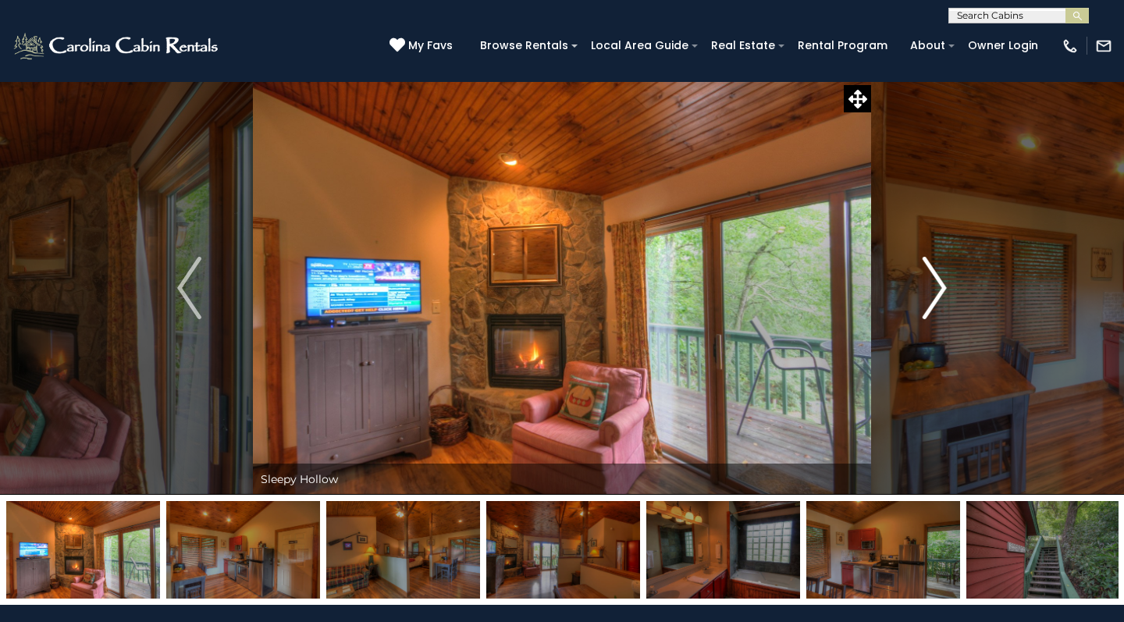
click at [937, 296] on img "Next" at bounding box center [934, 288] width 23 height 62
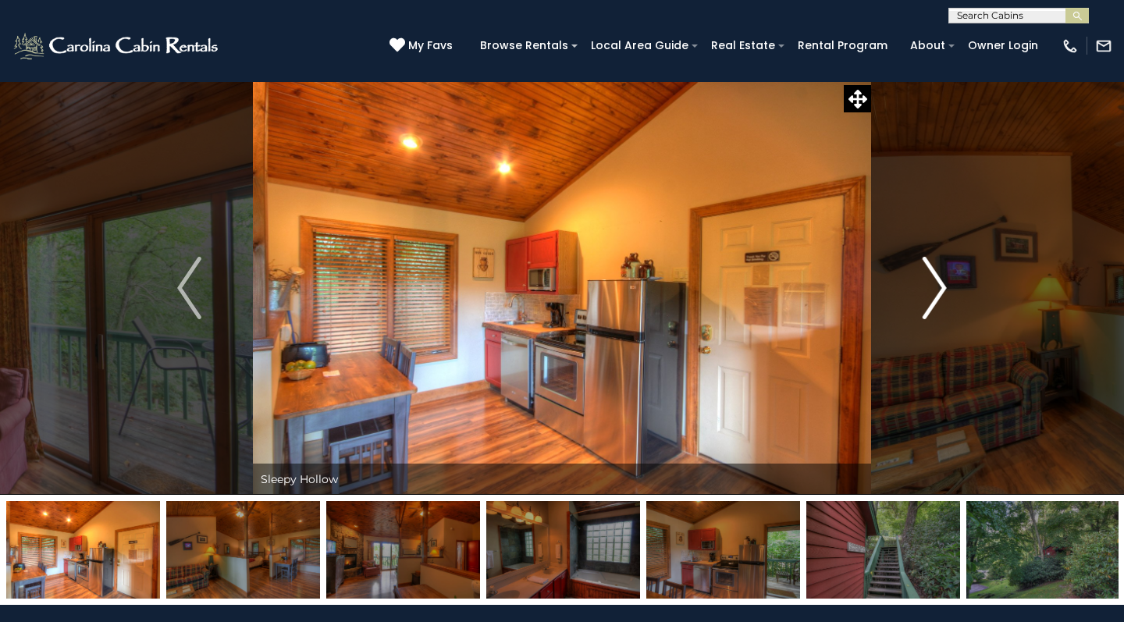
click at [937, 296] on img "Next" at bounding box center [934, 288] width 23 height 62
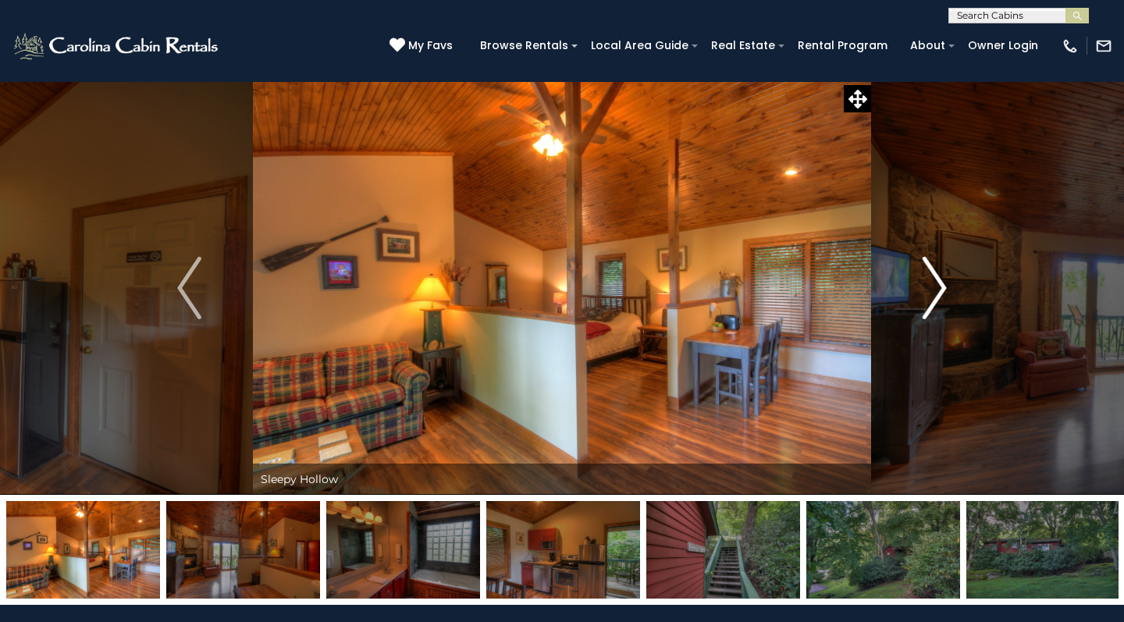
click at [937, 296] on img "Next" at bounding box center [934, 288] width 23 height 62
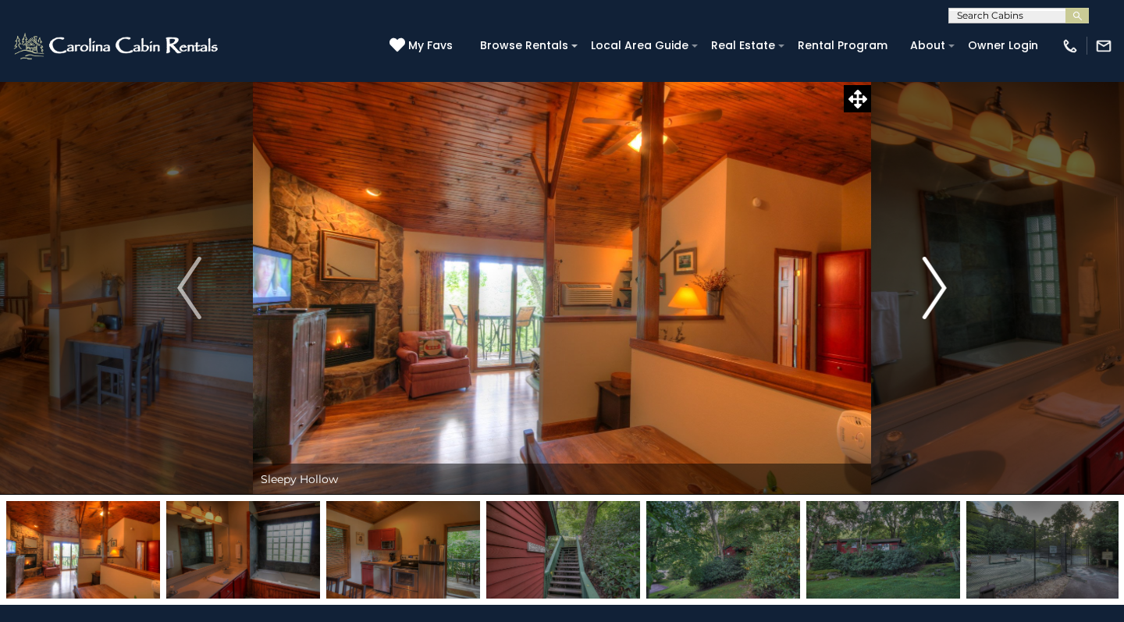
click at [937, 296] on img "Next" at bounding box center [934, 288] width 23 height 62
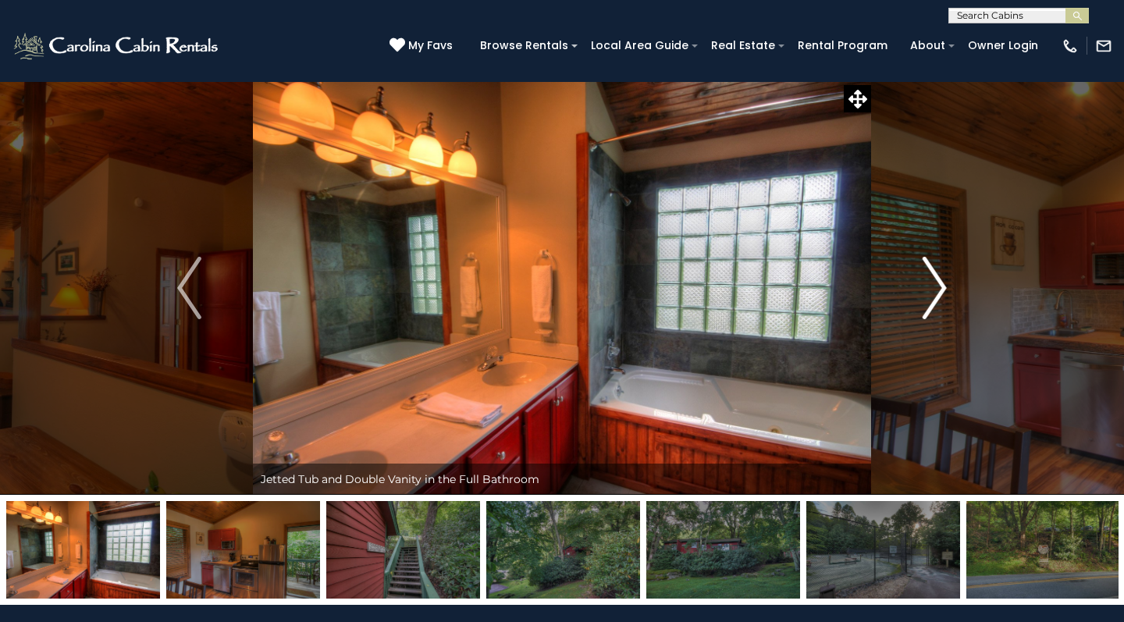
click at [937, 296] on img "Next" at bounding box center [934, 288] width 23 height 62
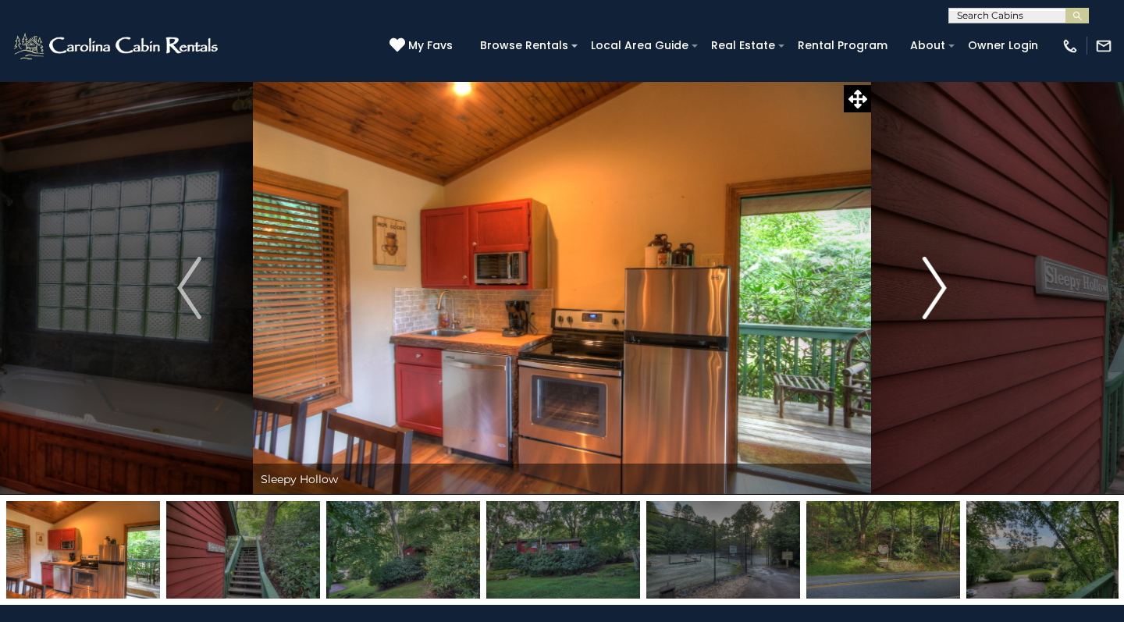
click at [937, 296] on img "Next" at bounding box center [934, 288] width 23 height 62
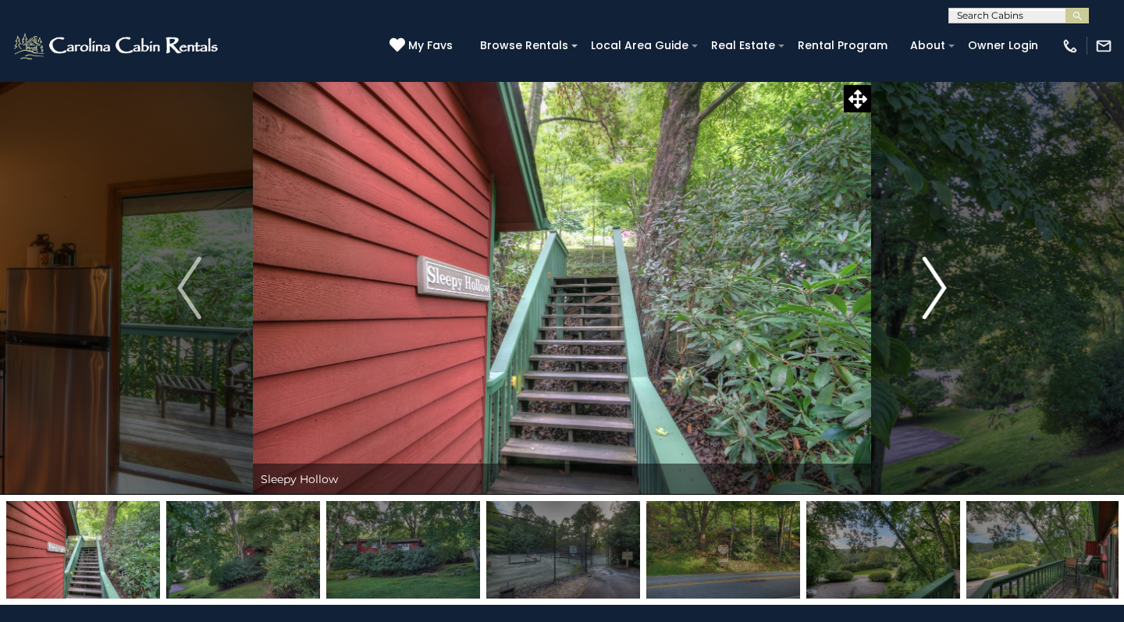
click at [937, 296] on img "Next" at bounding box center [934, 288] width 23 height 62
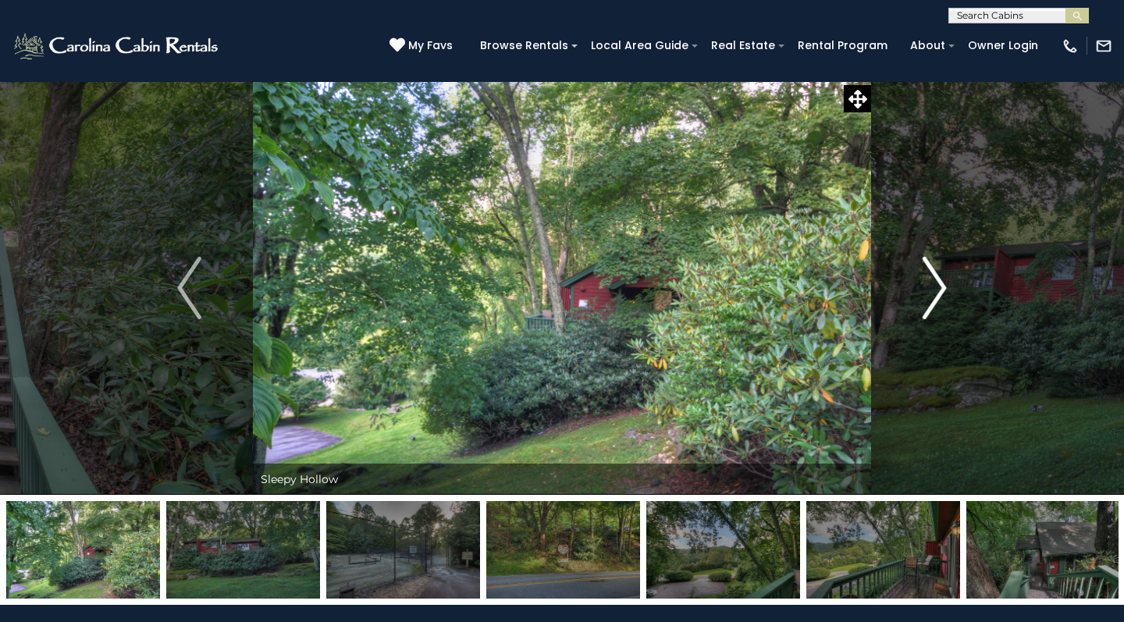
click at [937, 296] on img "Next" at bounding box center [934, 288] width 23 height 62
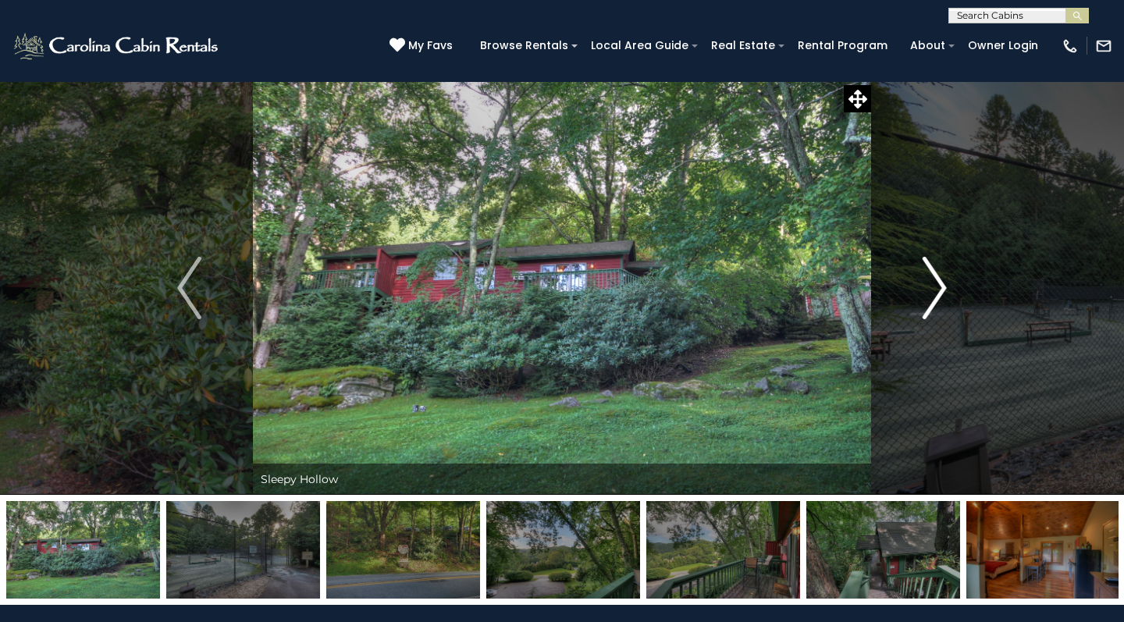
click at [937, 296] on img "Next" at bounding box center [934, 288] width 23 height 62
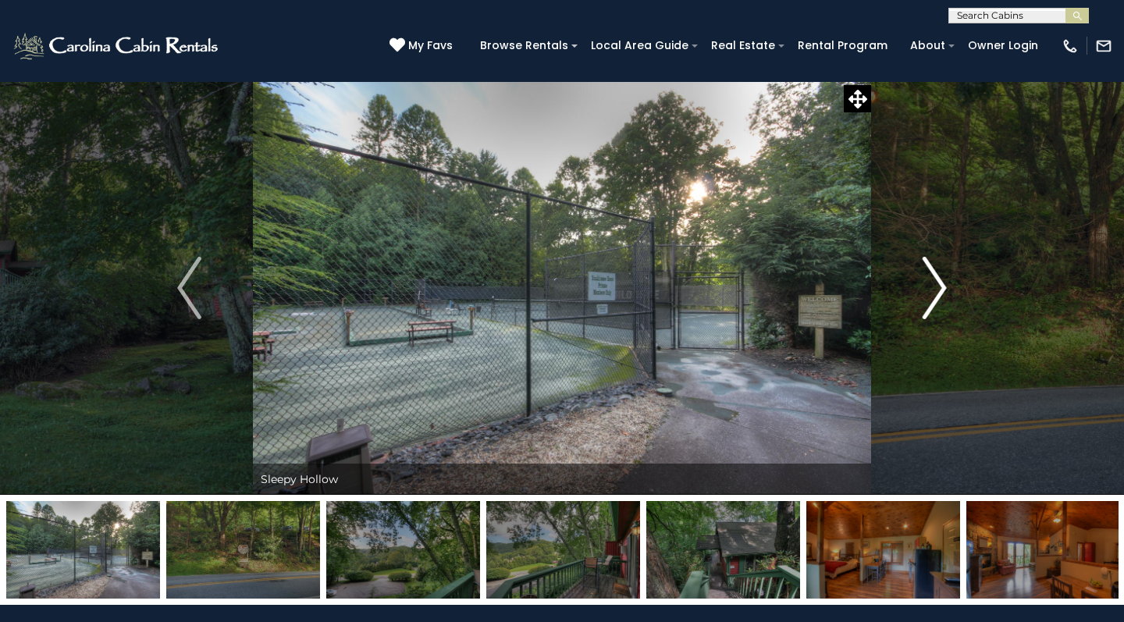
click at [938, 290] on img "Next" at bounding box center [934, 288] width 23 height 62
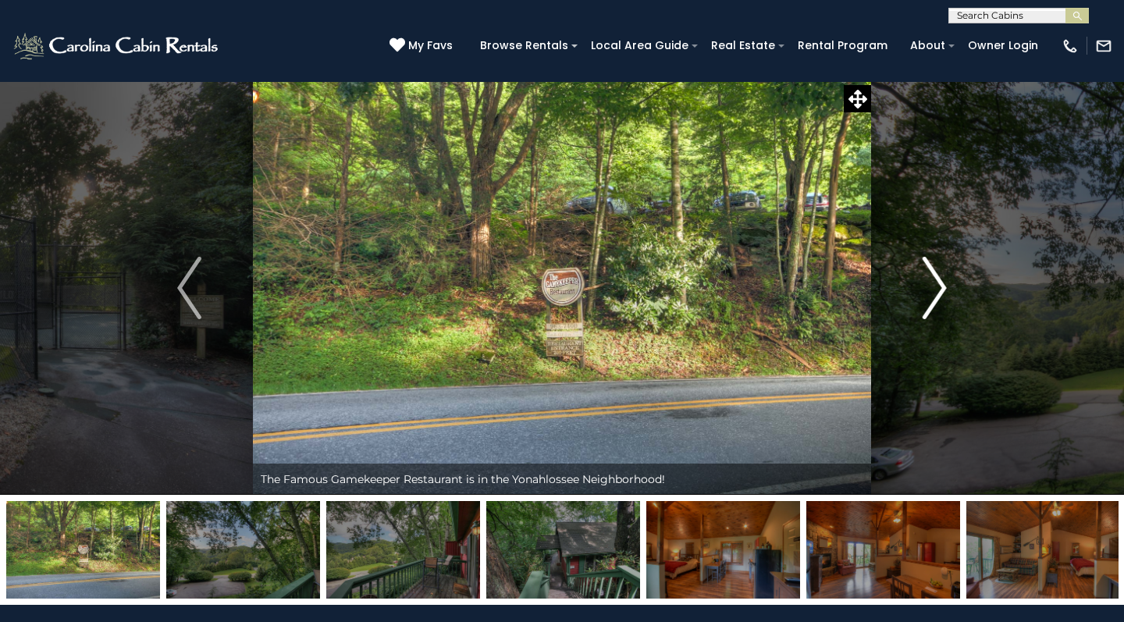
click at [938, 290] on img "Next" at bounding box center [934, 288] width 23 height 62
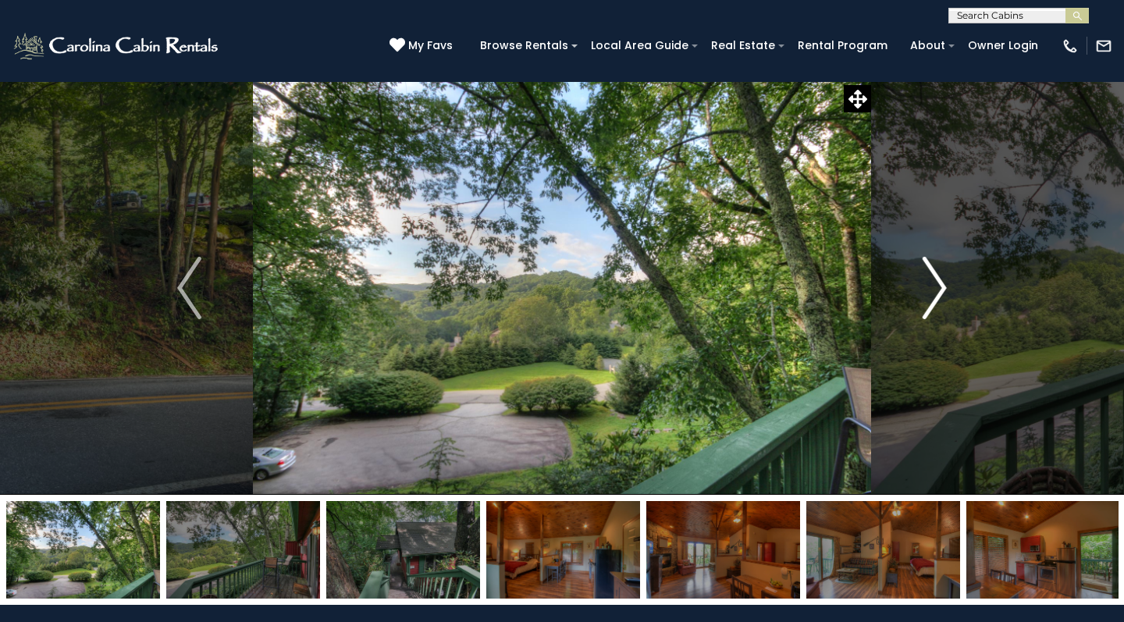
click at [938, 290] on img "Next" at bounding box center [934, 288] width 23 height 62
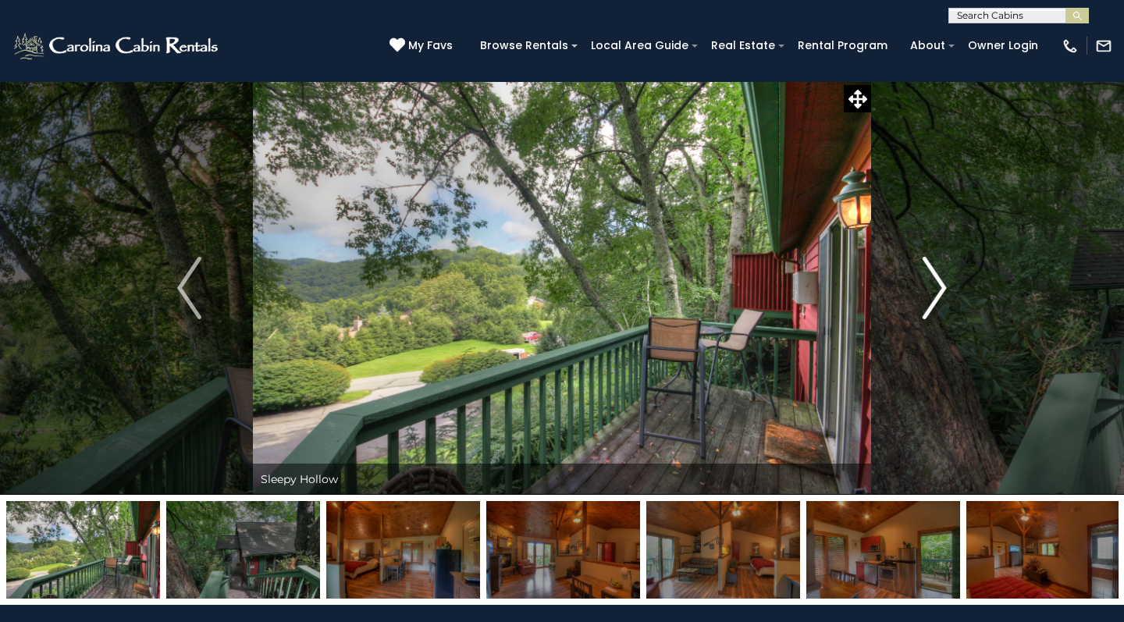
click at [938, 290] on img "Next" at bounding box center [934, 288] width 23 height 62
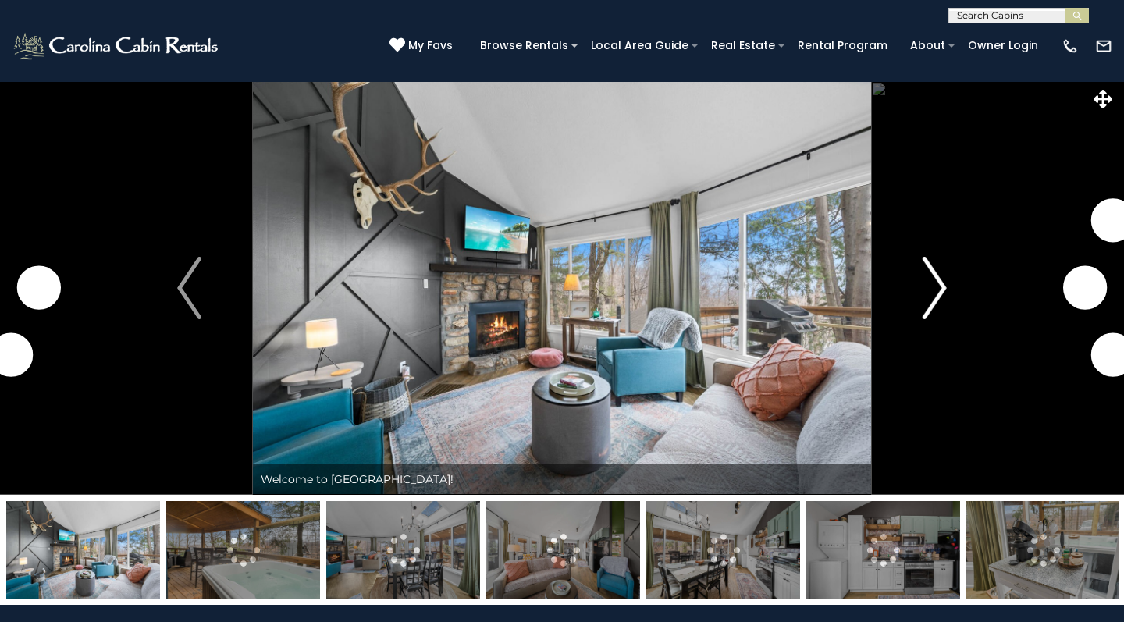
click at [924, 307] on img "Next" at bounding box center [934, 288] width 23 height 62
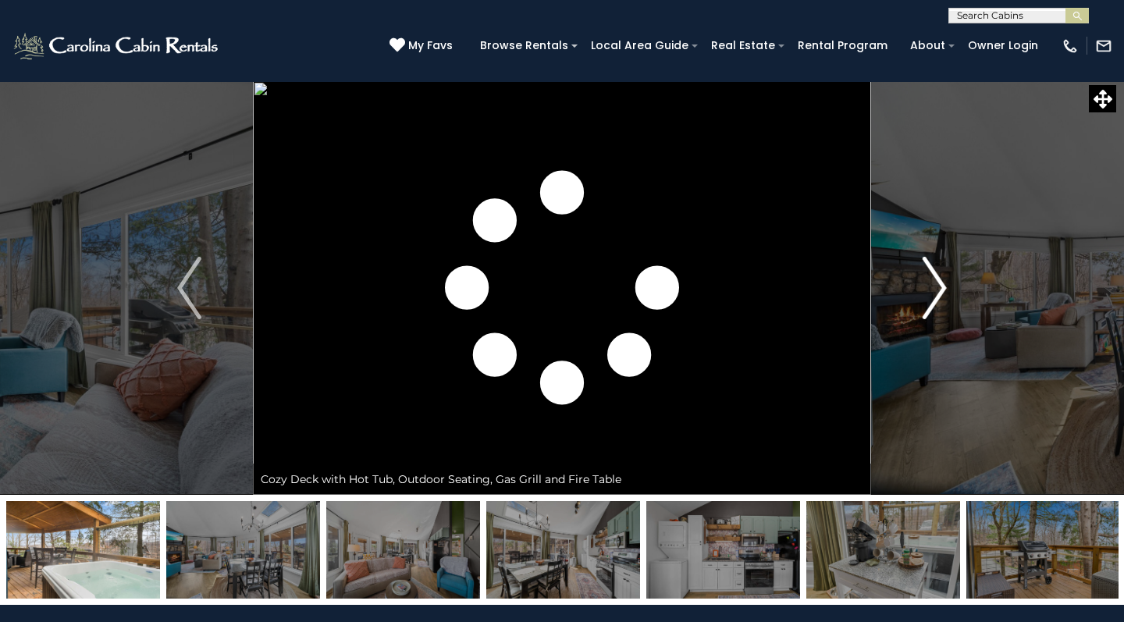
click at [924, 308] on img "Next" at bounding box center [934, 288] width 23 height 62
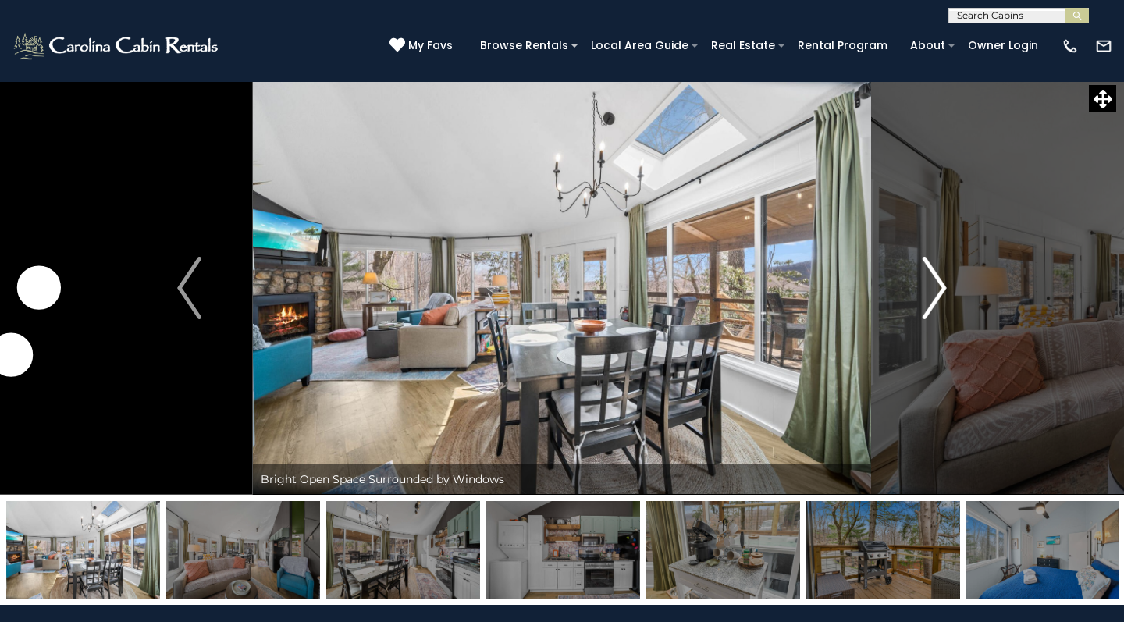
click at [924, 308] on img "Next" at bounding box center [934, 288] width 23 height 62
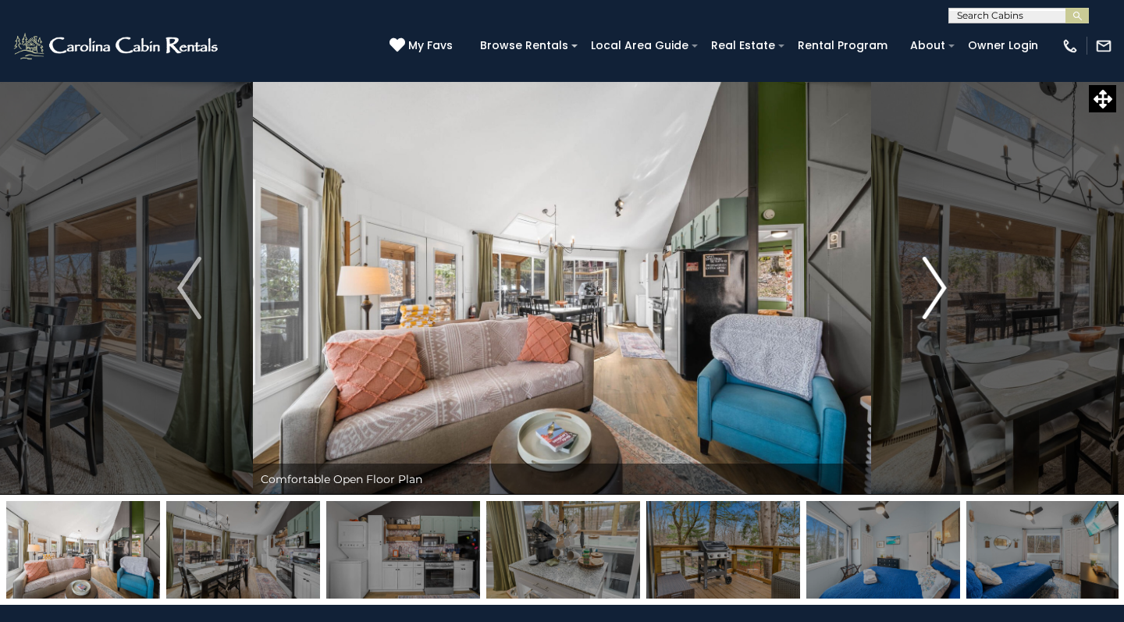
click at [925, 308] on img "Next" at bounding box center [934, 288] width 23 height 62
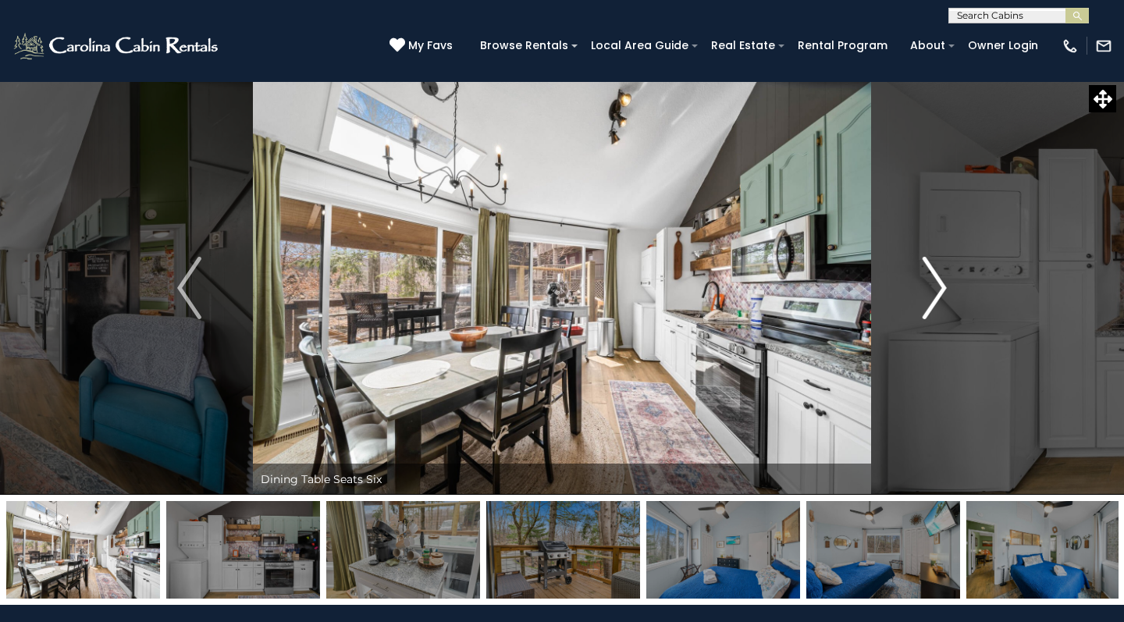
click at [925, 308] on img "Next" at bounding box center [934, 288] width 23 height 62
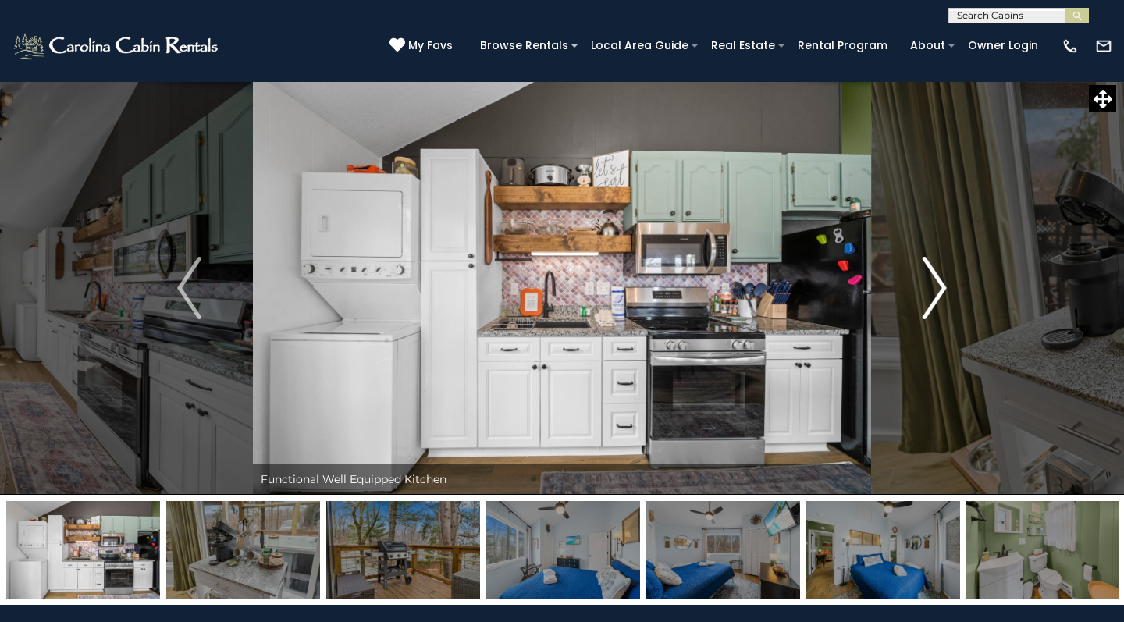
click at [925, 308] on img "Next" at bounding box center [934, 288] width 23 height 62
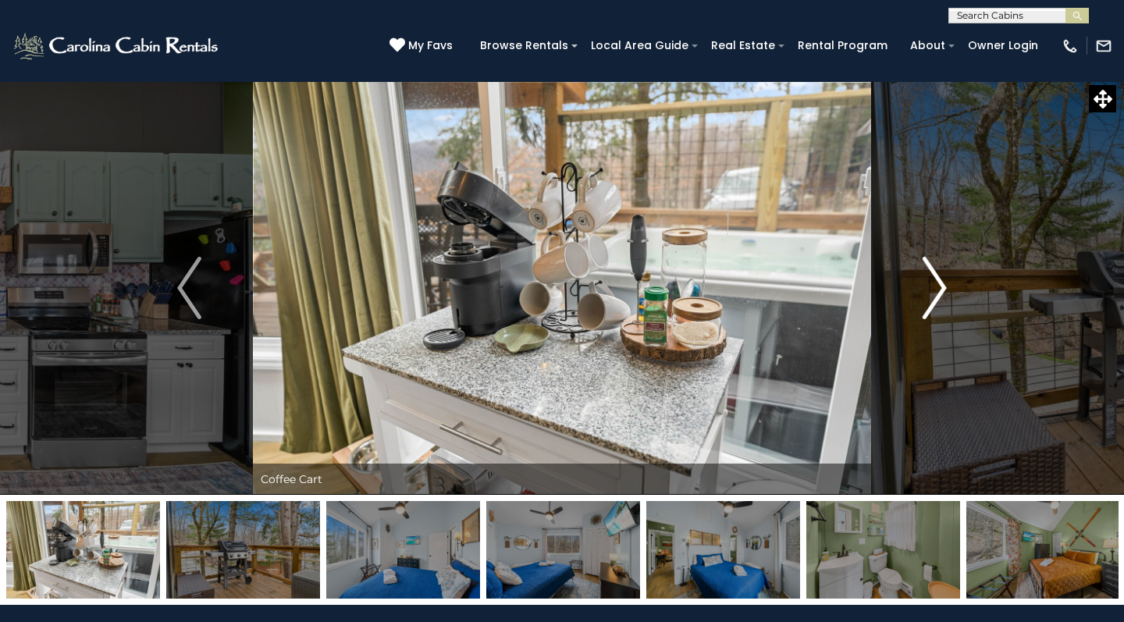
click at [925, 308] on img "Next" at bounding box center [934, 288] width 23 height 62
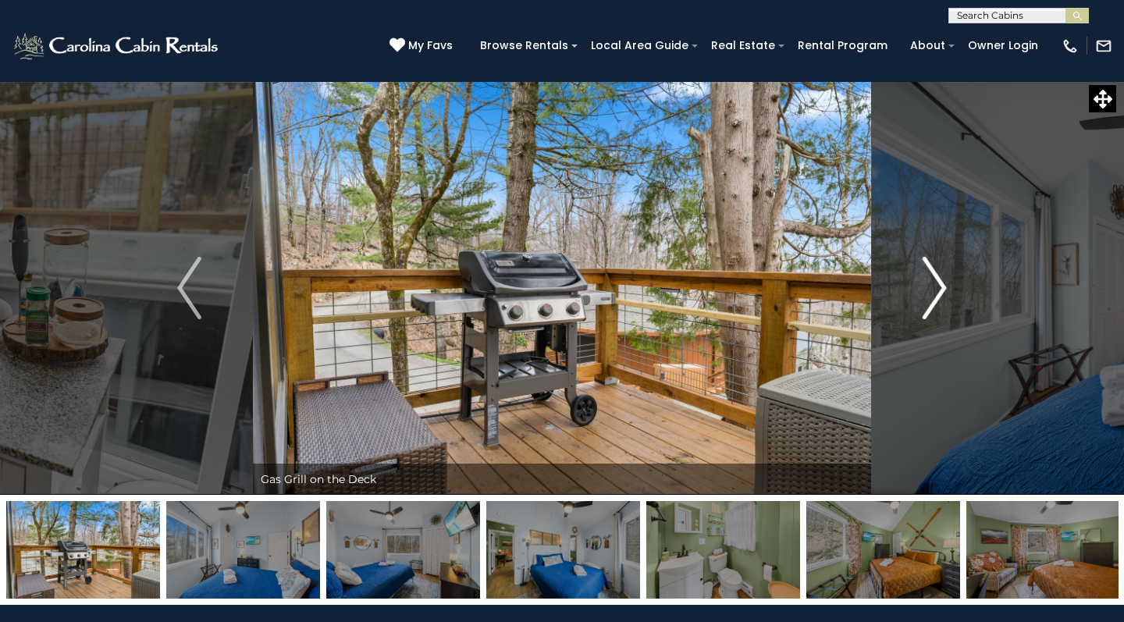
click at [925, 308] on img "Next" at bounding box center [934, 288] width 23 height 62
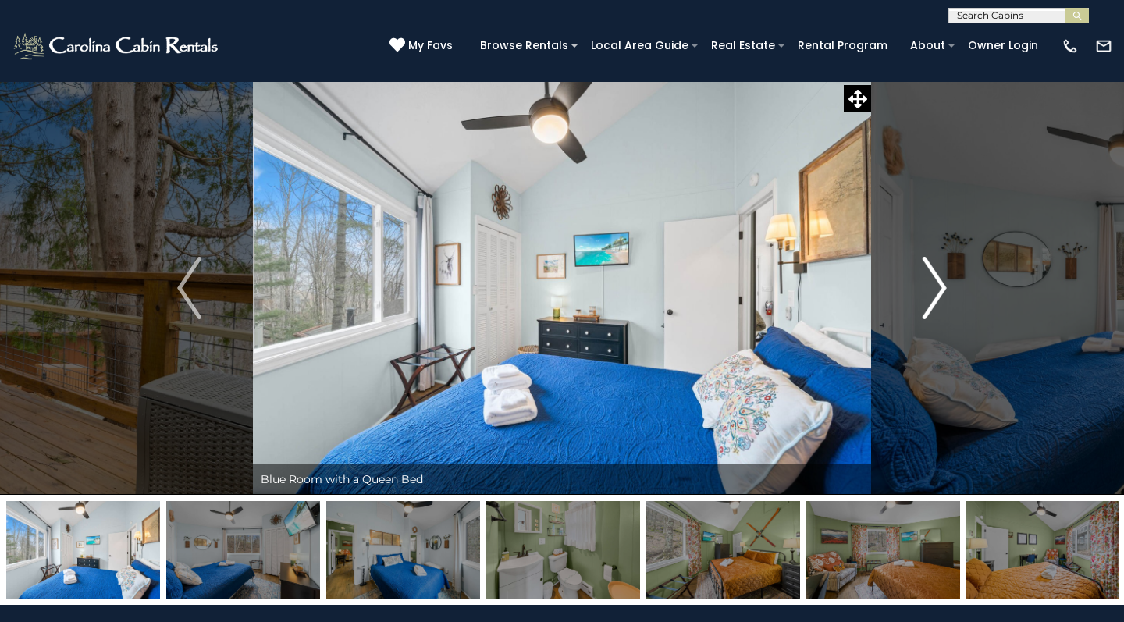
click at [925, 308] on img "Next" at bounding box center [934, 288] width 23 height 62
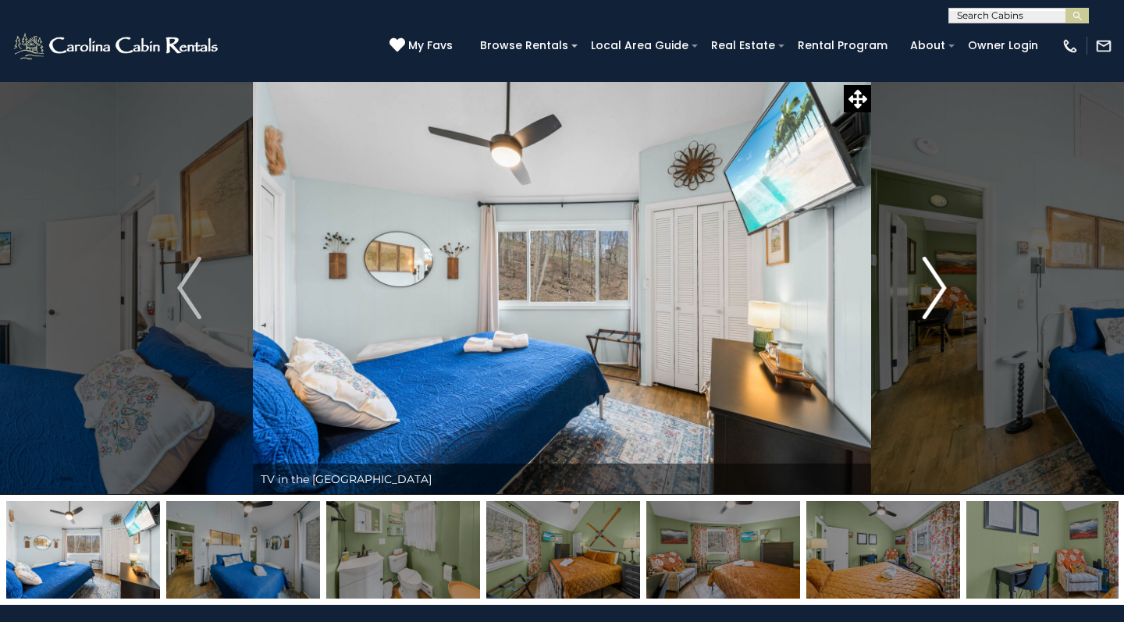
click at [925, 308] on img "Next" at bounding box center [934, 288] width 23 height 62
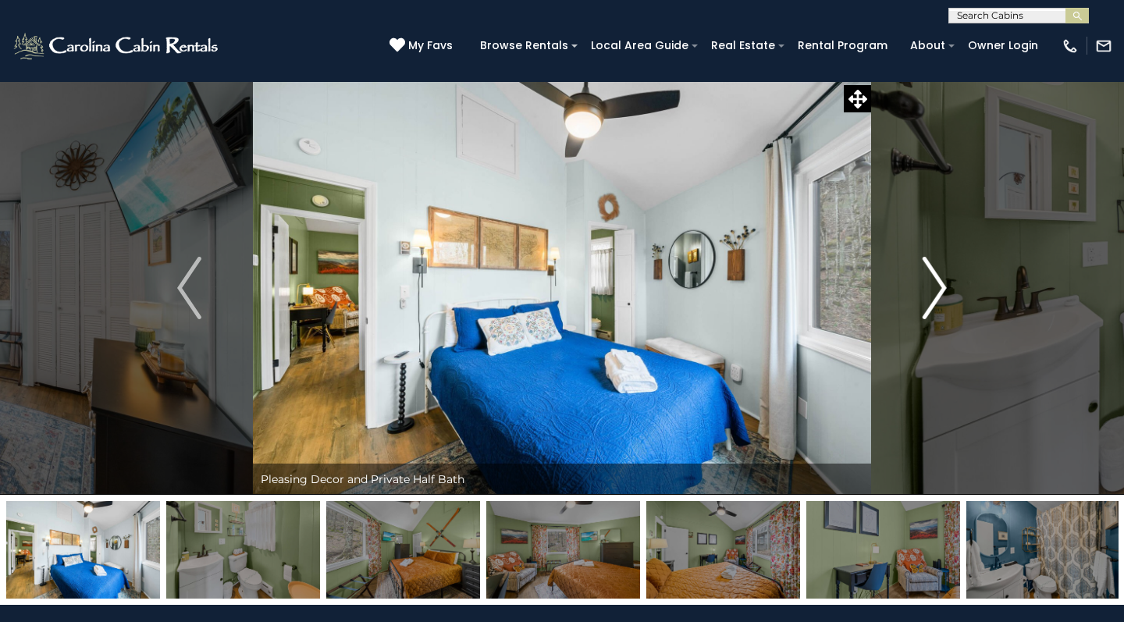
click at [925, 308] on img "Next" at bounding box center [934, 288] width 23 height 62
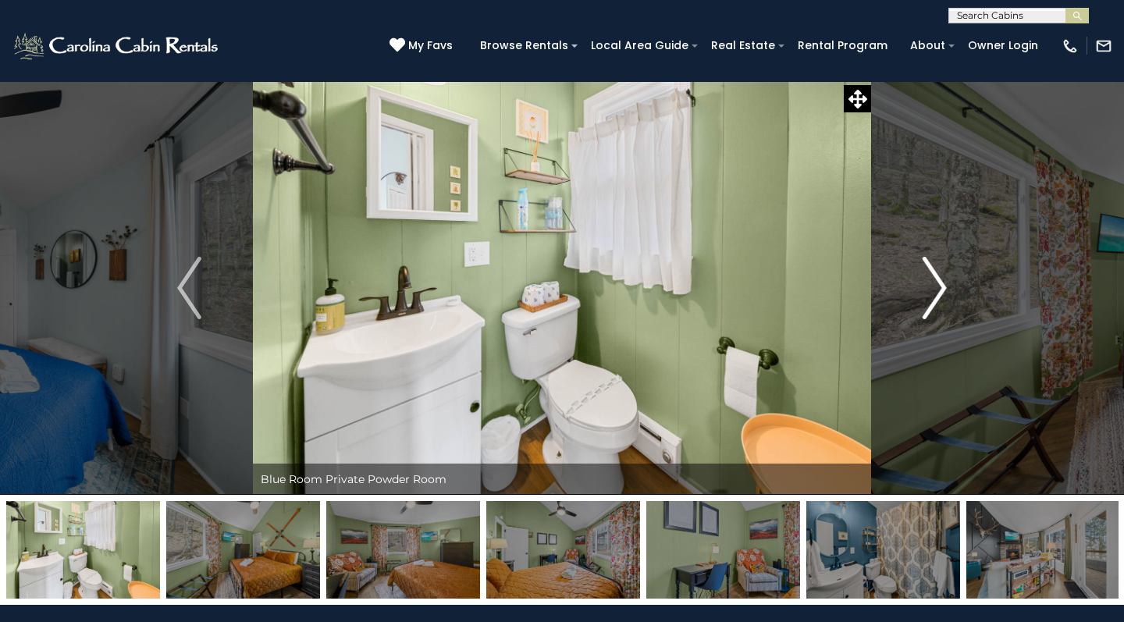
click at [925, 308] on img "Next" at bounding box center [934, 288] width 23 height 62
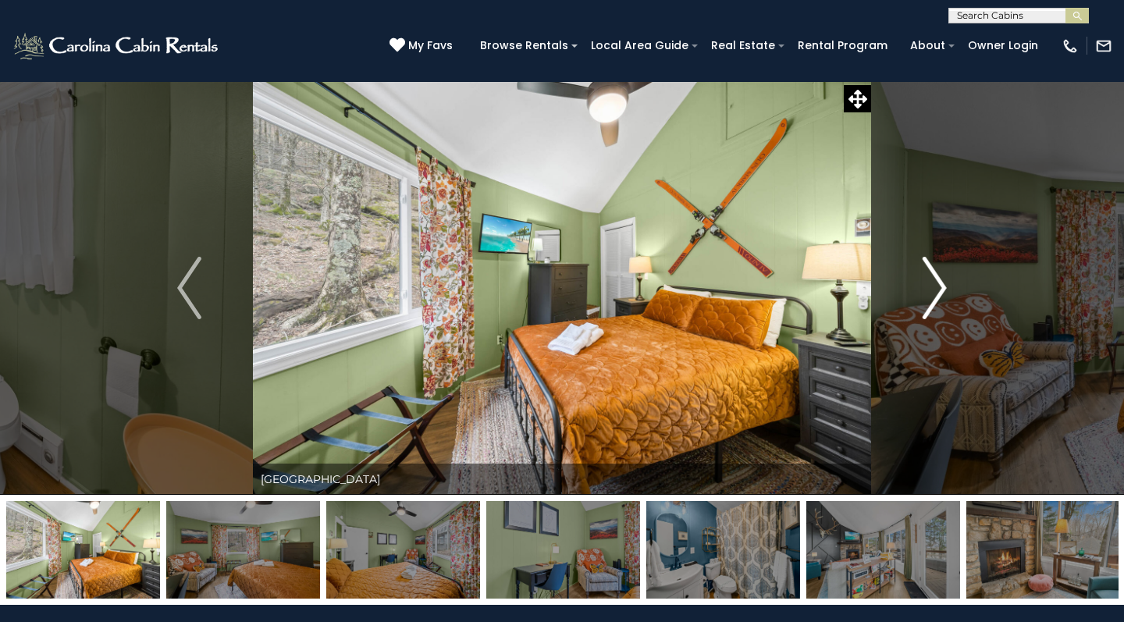
click at [925, 308] on img "Next" at bounding box center [934, 288] width 23 height 62
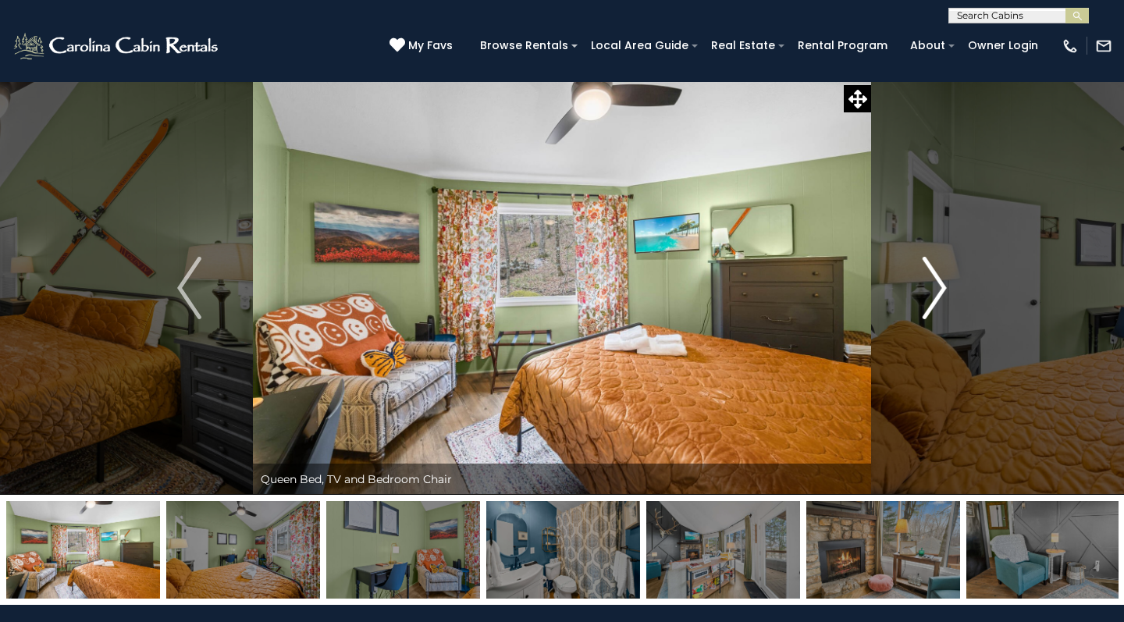
click at [925, 308] on img "Next" at bounding box center [934, 288] width 23 height 62
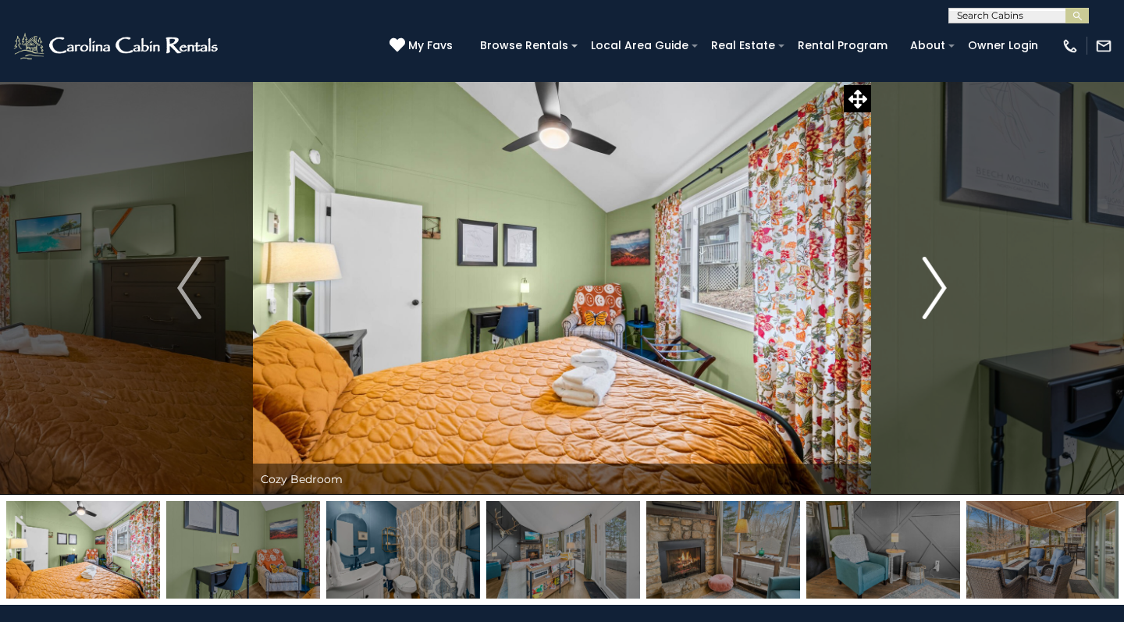
click at [925, 308] on img "Next" at bounding box center [934, 288] width 23 height 62
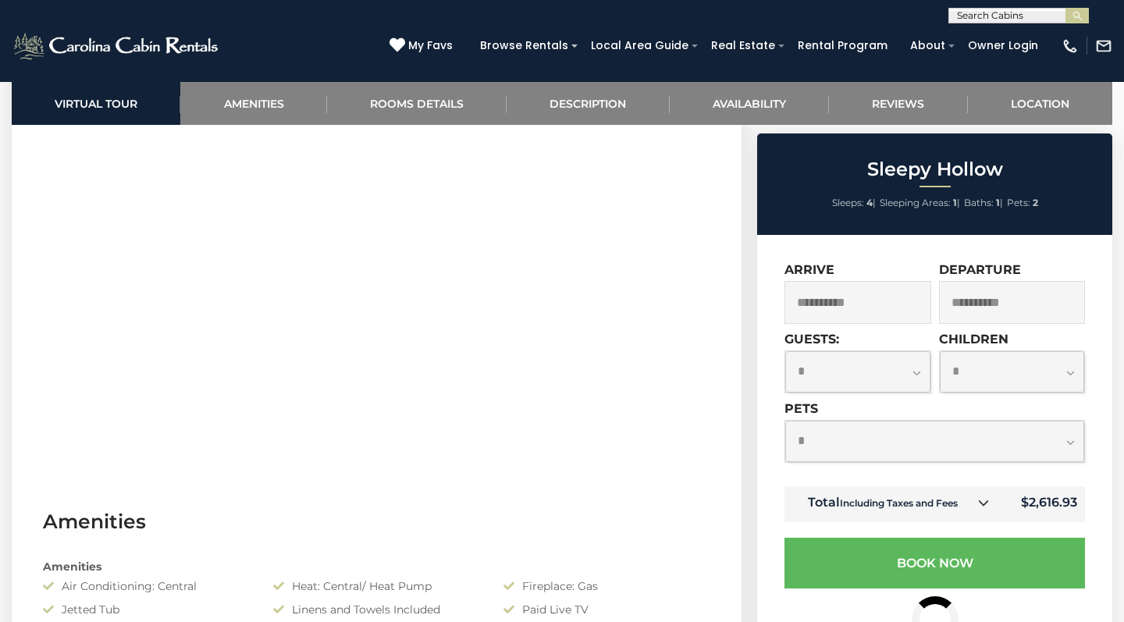
scroll to position [748, 0]
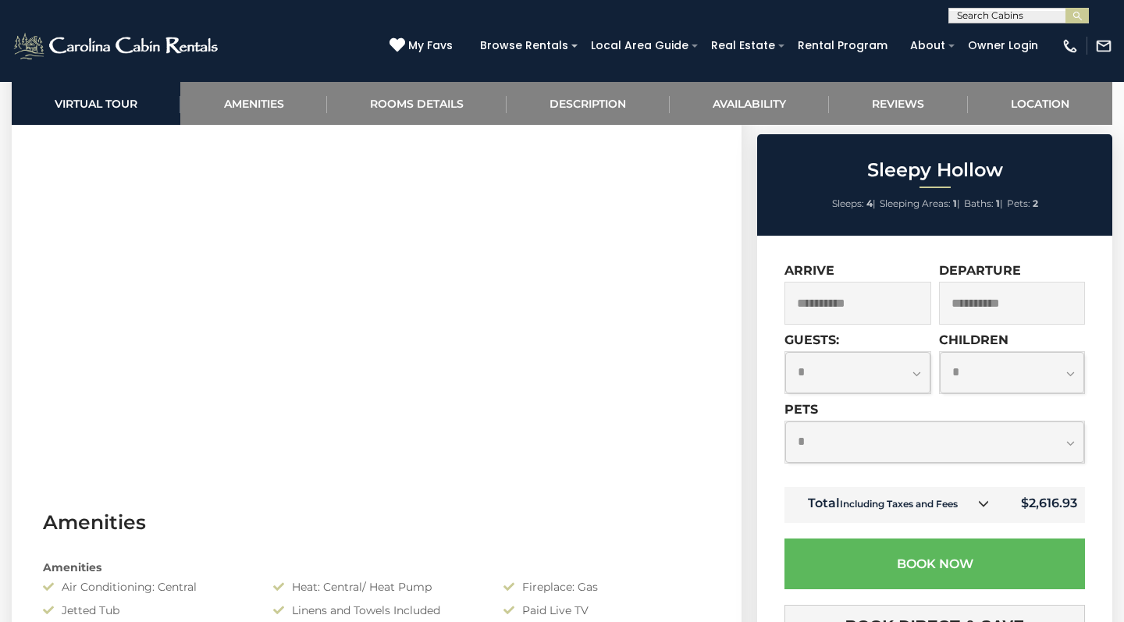
select select "*"
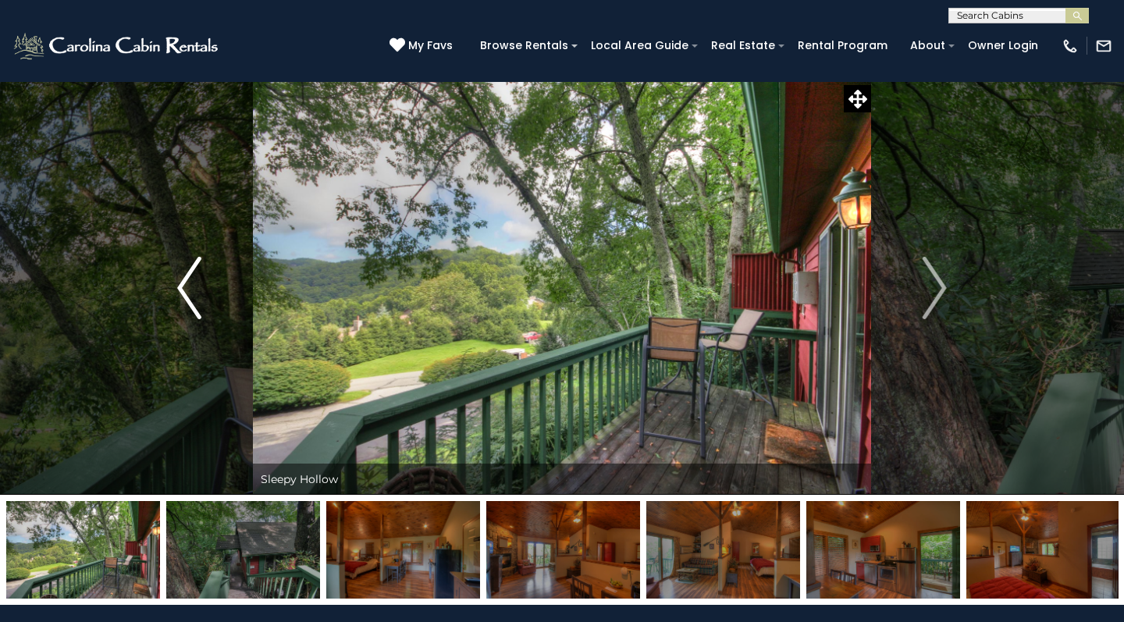
scroll to position [0, 0]
